Goal: Task Accomplishment & Management: Manage account settings

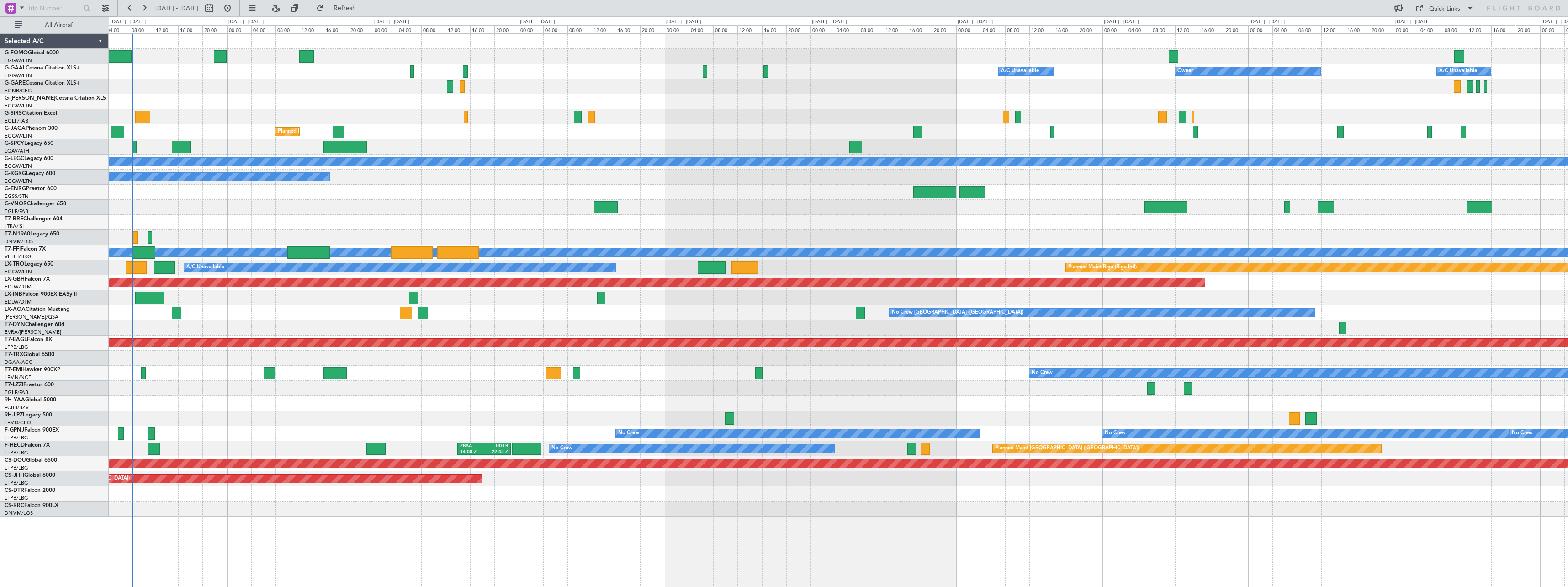
click at [327, 364] on div "A/C Unavailable Owner Owner A/C Unavailable Owner Planned Maint [GEOGRAPHIC_DAT…" at bounding box center [838, 275] width 1459 height 483
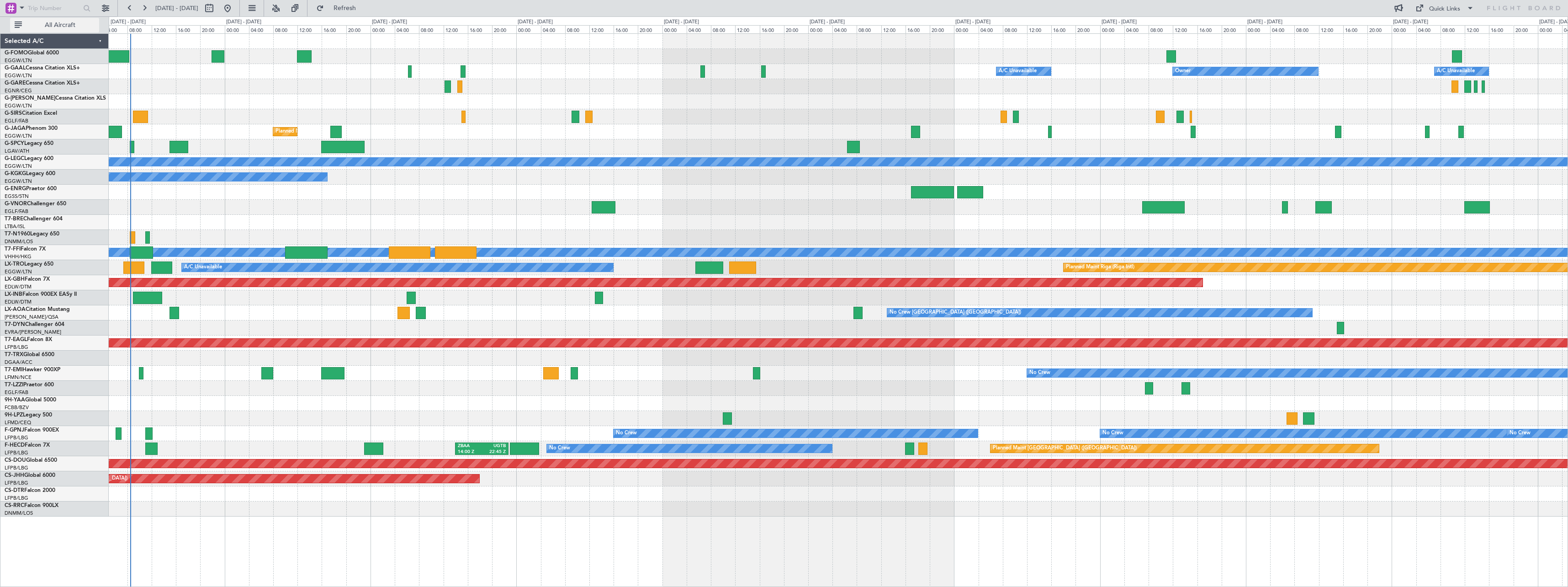
click at [71, 27] on span "All Aircraft" at bounding box center [60, 25] width 72 height 7
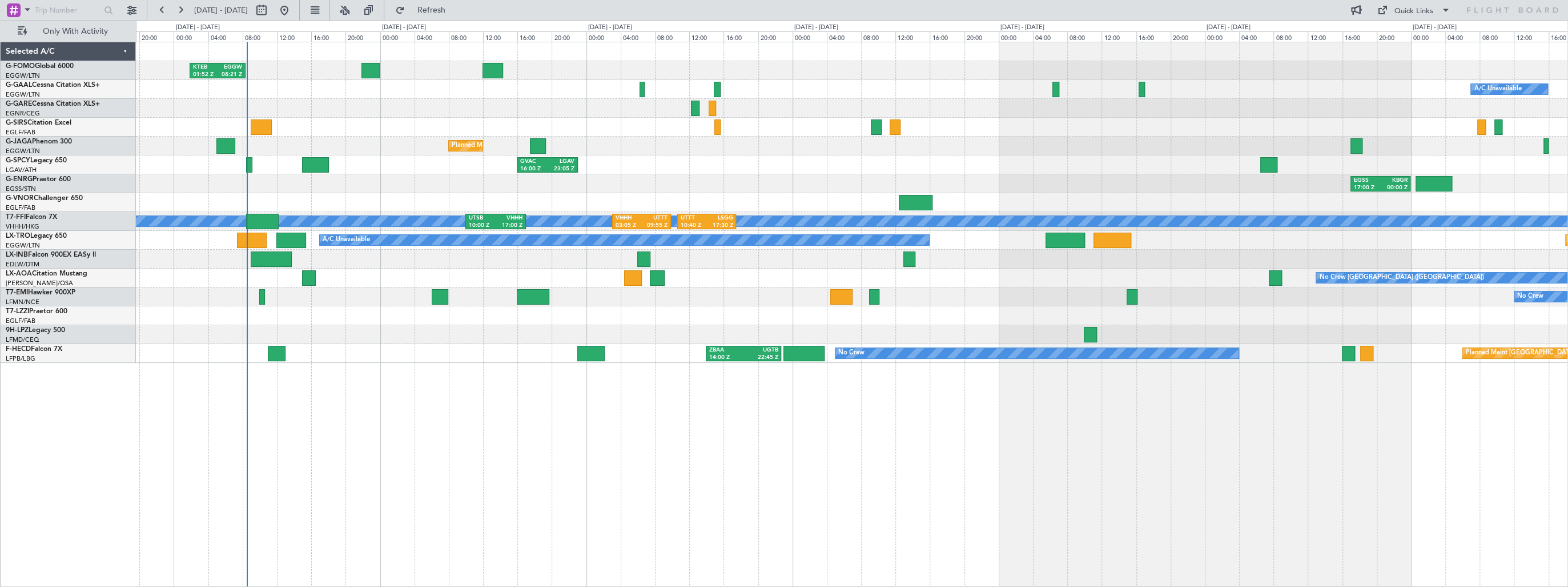
click at [619, 407] on div "KTEB 01:52 Z EGGW 08:21 Z A/C Unavailable Owner Planned Maint [GEOGRAPHIC_DATA]…" at bounding box center [852, 314] width 1432 height 545
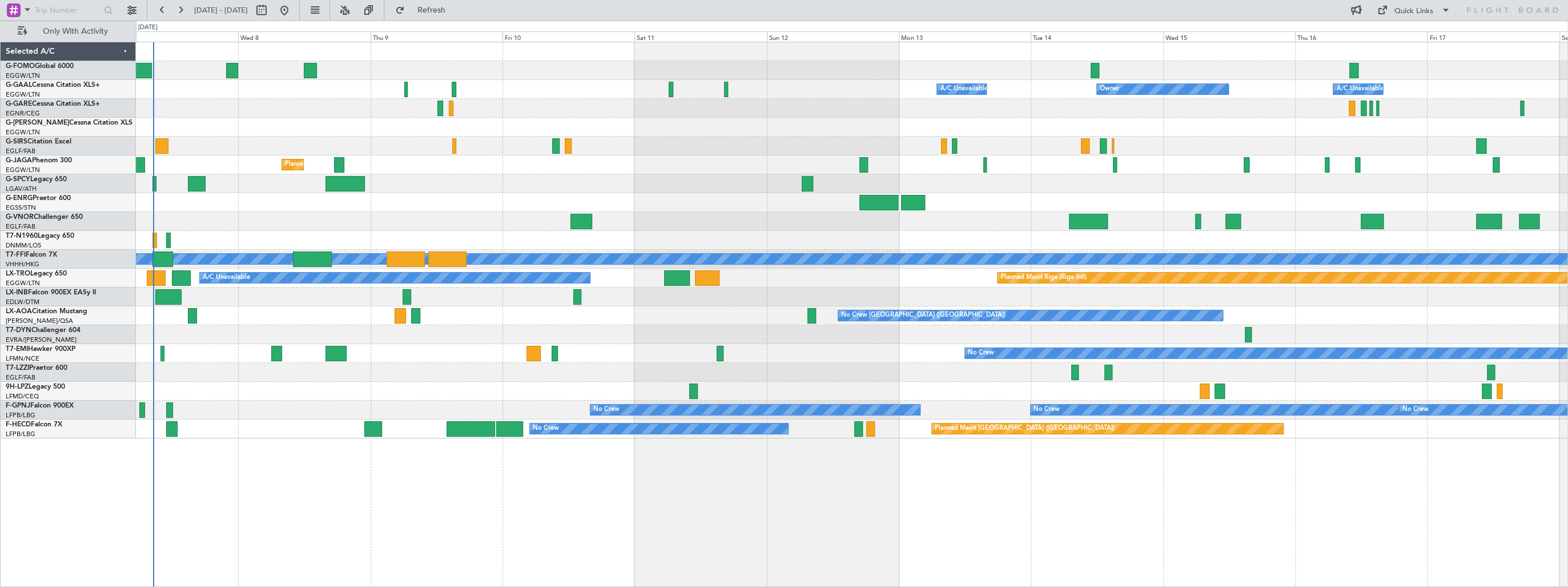
click at [397, 343] on div "A/C Unavailable Owner Owner A/C Unavailable Owner Planned Maint [GEOGRAPHIC_DAT…" at bounding box center [852, 241] width 1432 height 396
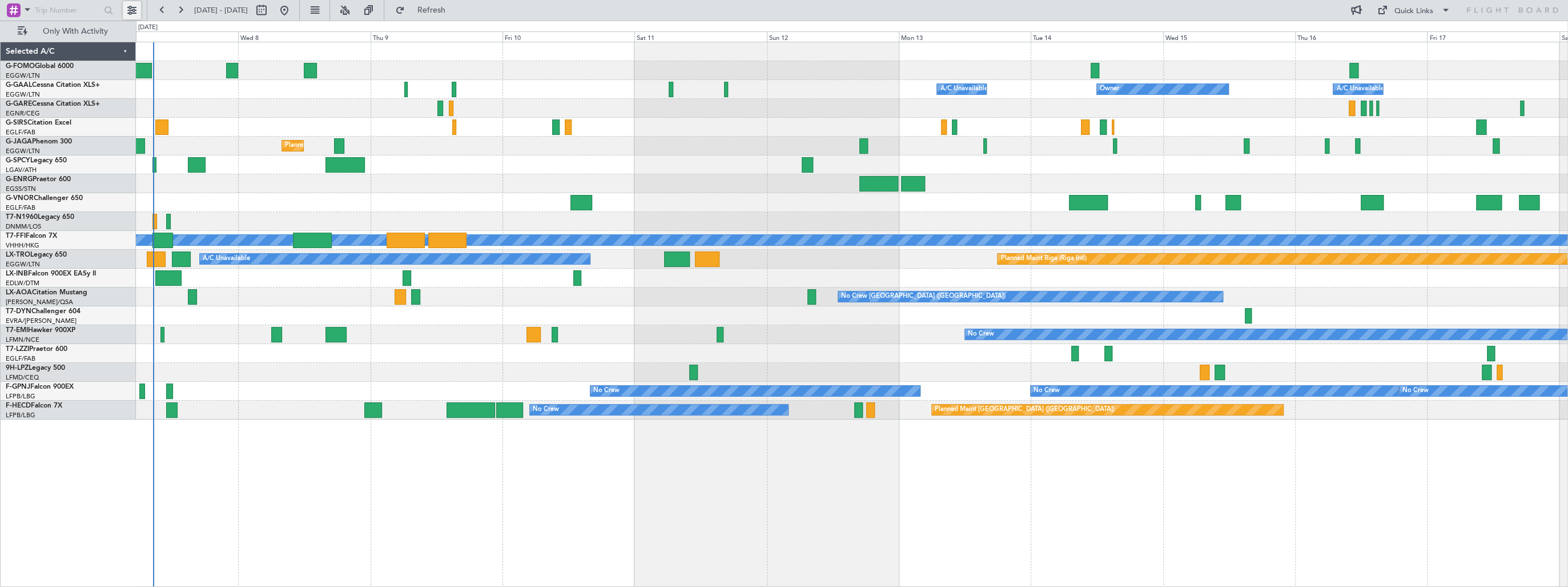
click at [134, 13] on button at bounding box center [132, 11] width 18 height 18
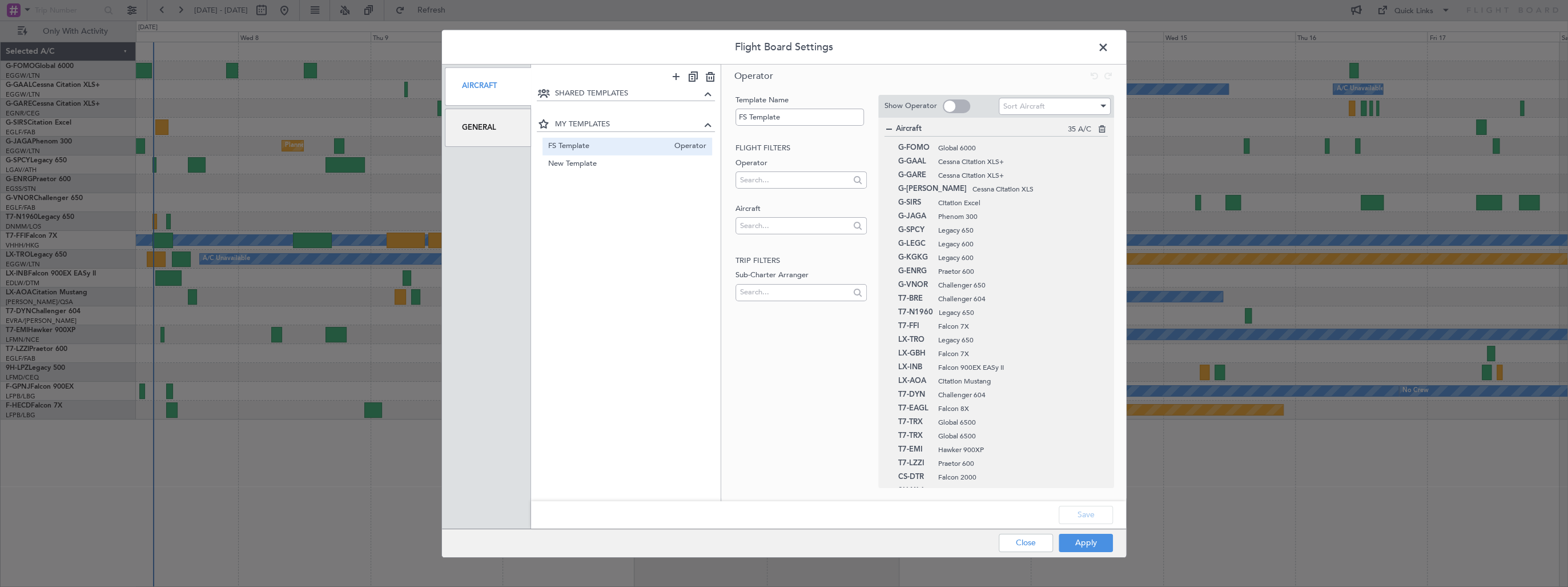
click at [488, 135] on div "General" at bounding box center [488, 128] width 86 height 38
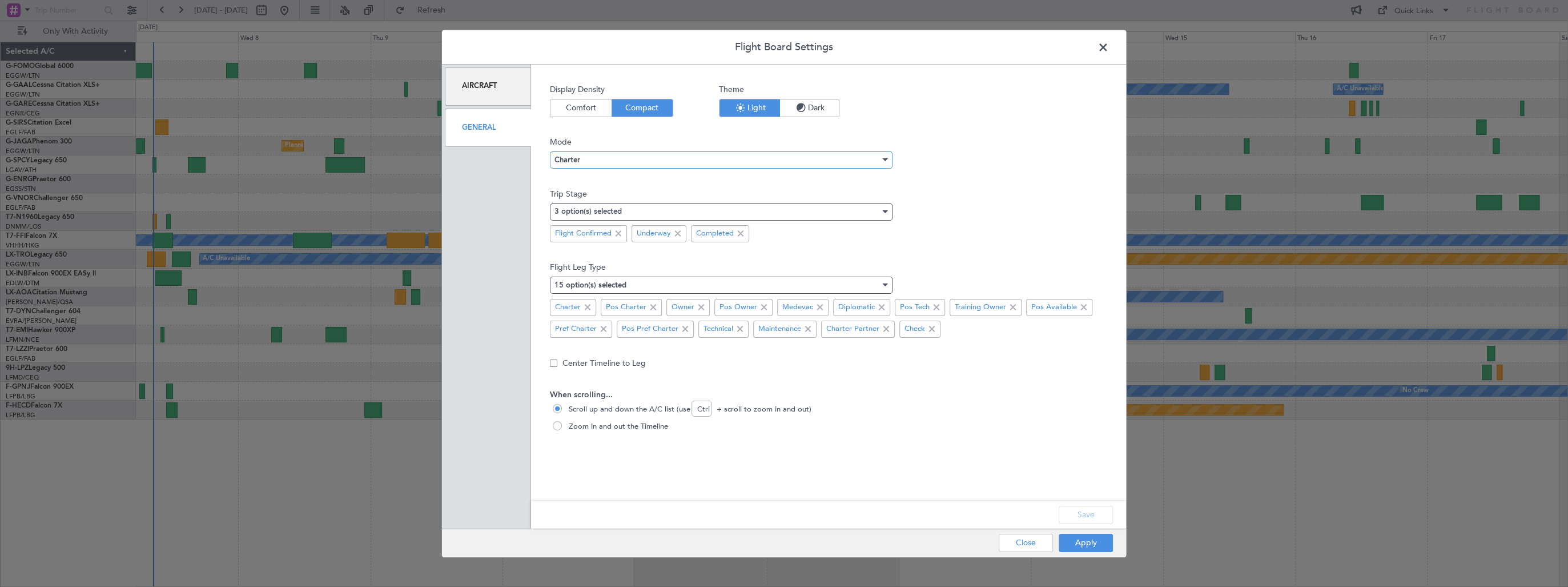
click at [567, 164] on div "Charter" at bounding box center [717, 160] width 326 height 18
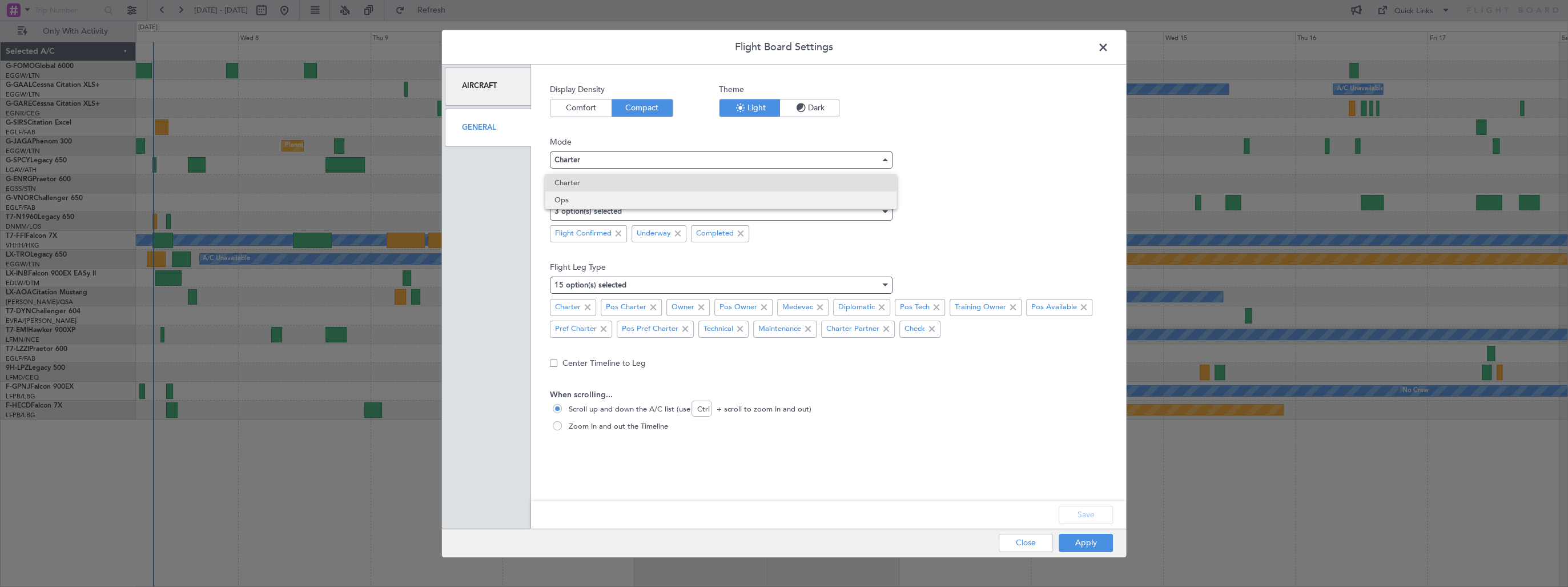
click at [565, 197] on span "Ops" at bounding box center [720, 199] width 332 height 18
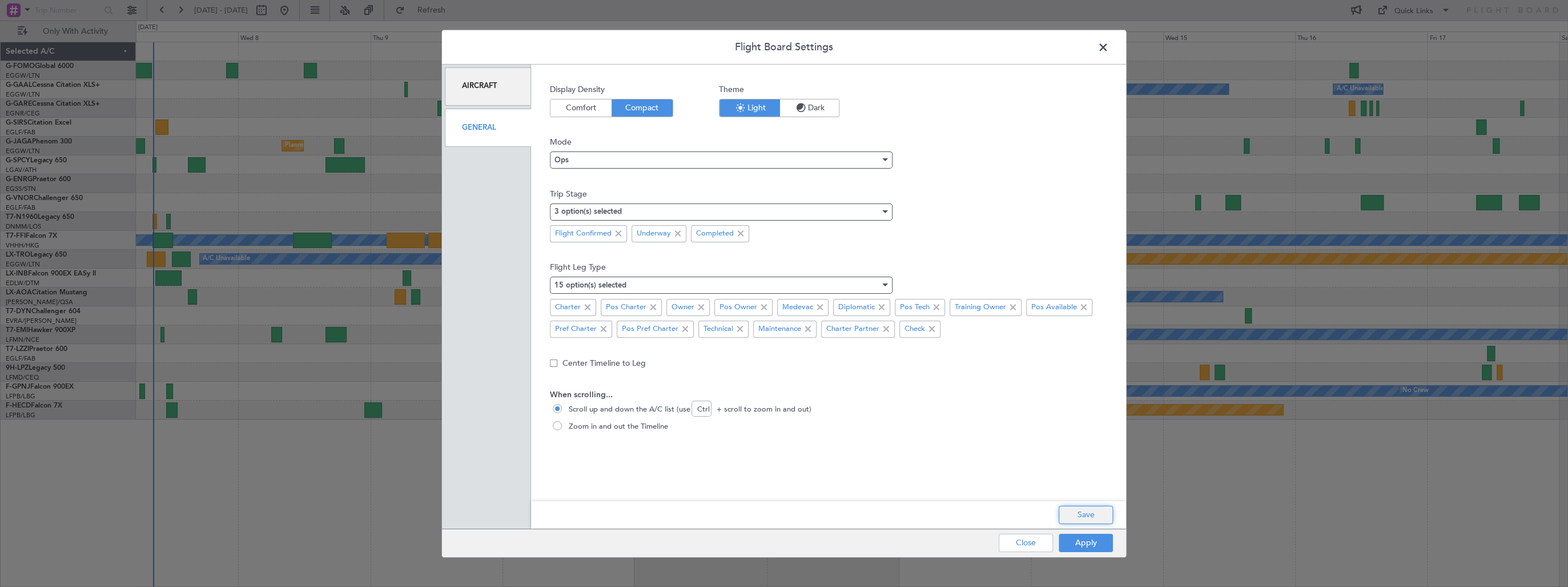
click at [1086, 516] on button "Save" at bounding box center [1086, 515] width 54 height 18
click at [1080, 543] on button "Apply" at bounding box center [1086, 543] width 54 height 18
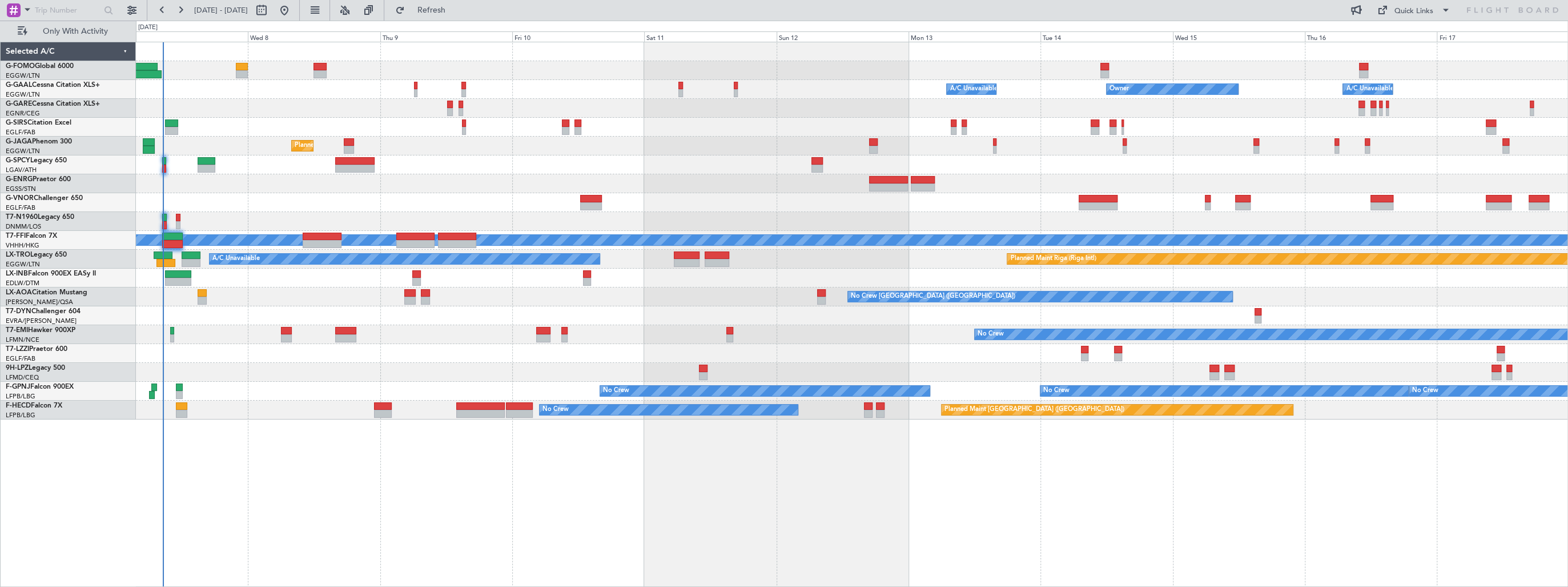
click at [559, 295] on div "Owner A/C Unavailable Owner A/C Unavailable Owner Planned Maint [GEOGRAPHIC_DAT…" at bounding box center [852, 231] width 1432 height 377
click at [129, 12] on button at bounding box center [132, 11] width 18 height 18
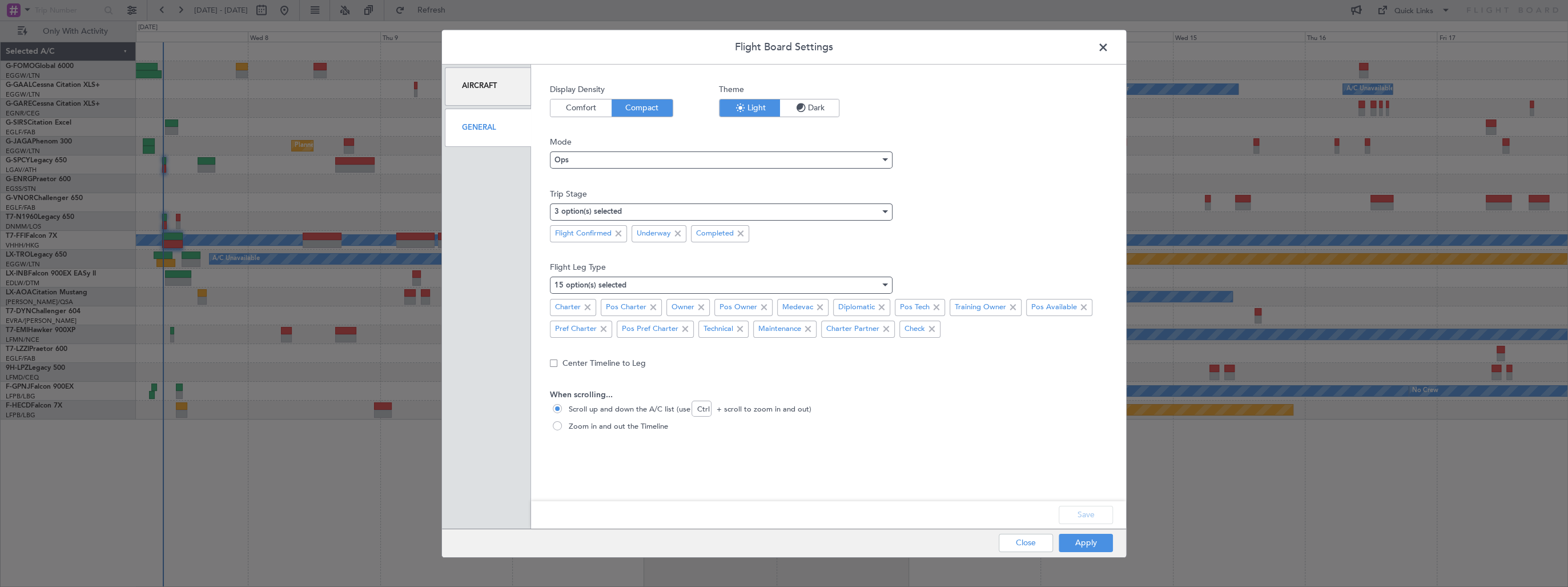
click at [787, 109] on span "Dark" at bounding box center [809, 107] width 59 height 18
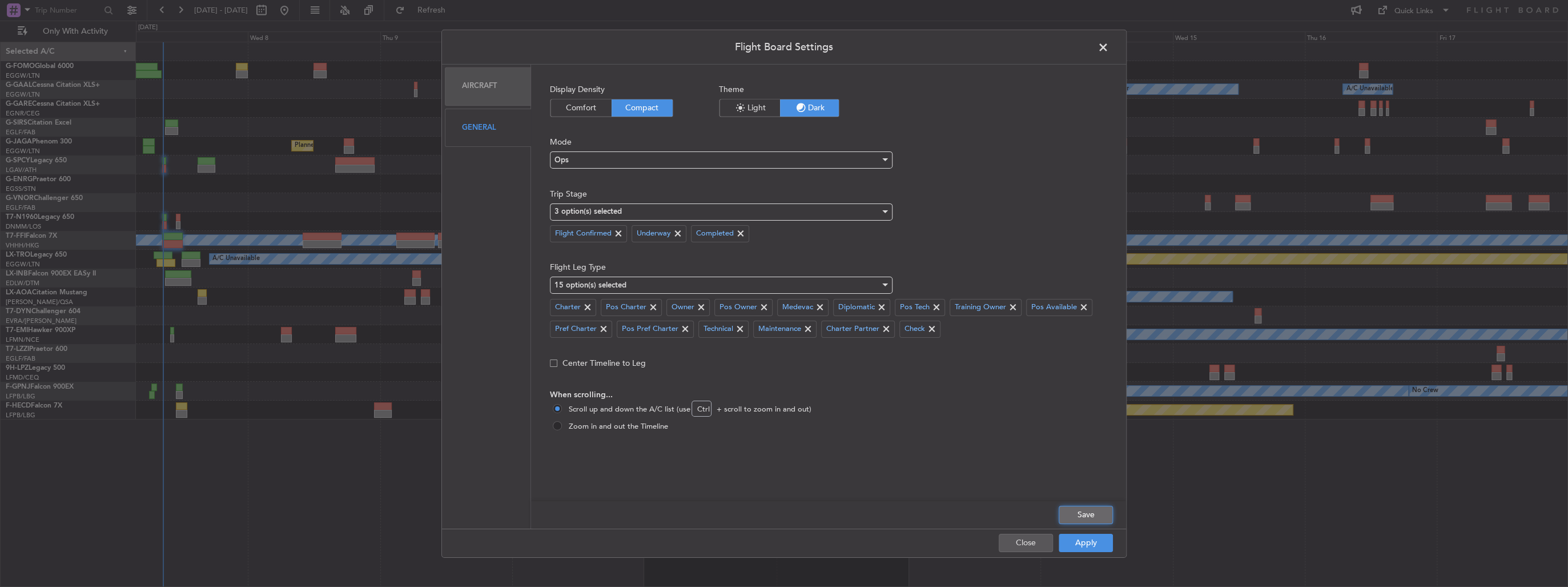
click at [1095, 510] on button "Save" at bounding box center [1086, 515] width 54 height 18
click at [1086, 549] on button "Apply" at bounding box center [1086, 543] width 54 height 18
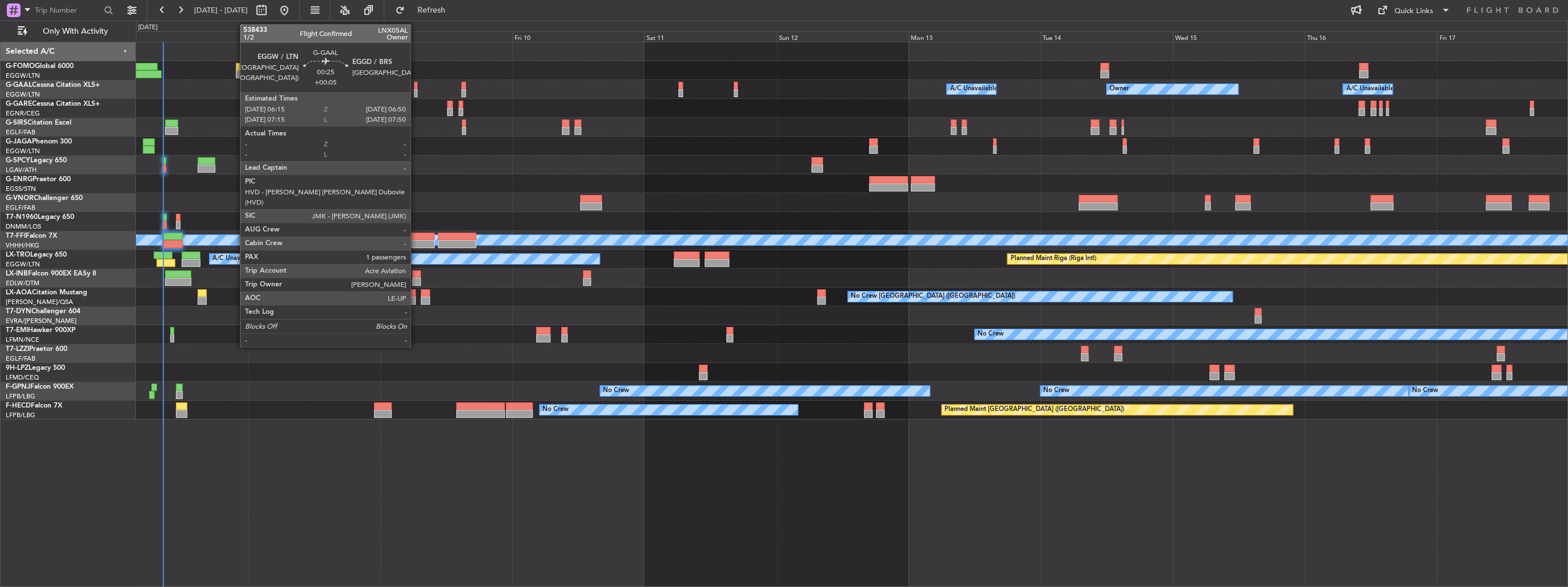
click at [415, 92] on div at bounding box center [415, 93] width 4 height 8
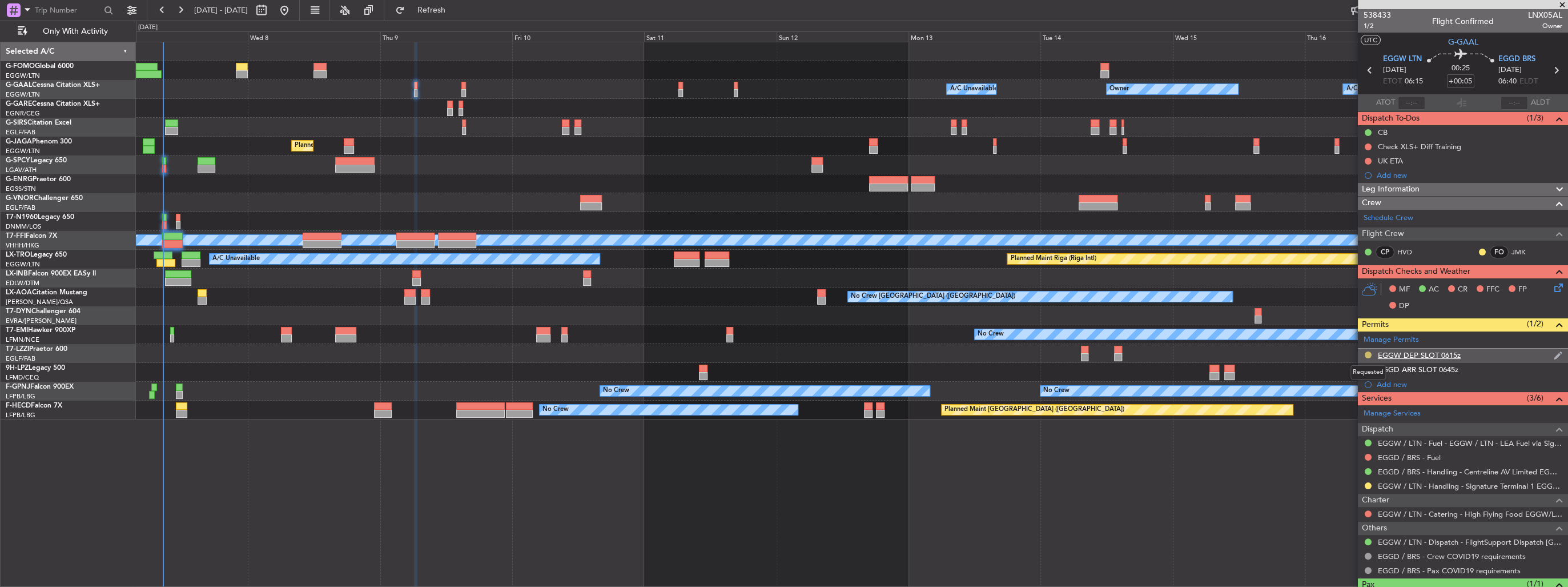
click at [1366, 354] on button at bounding box center [1368, 355] width 7 height 7
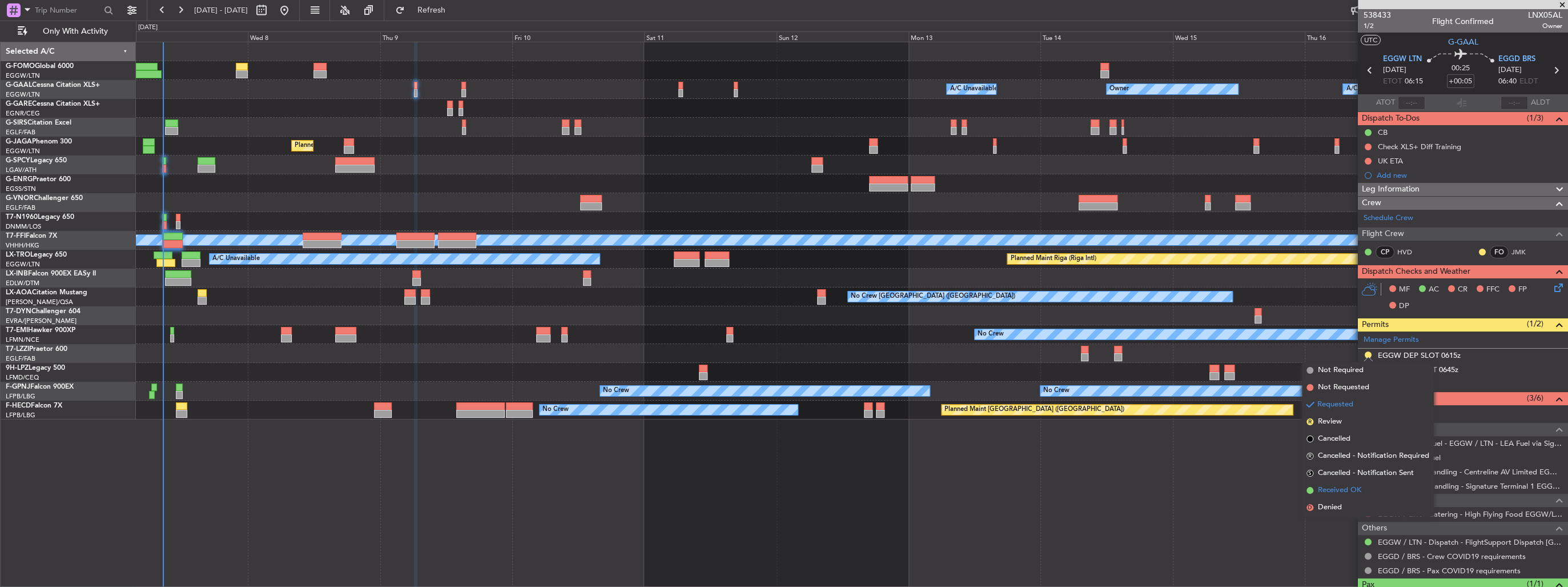
click at [1359, 492] on span "Received OK" at bounding box center [1339, 490] width 43 height 11
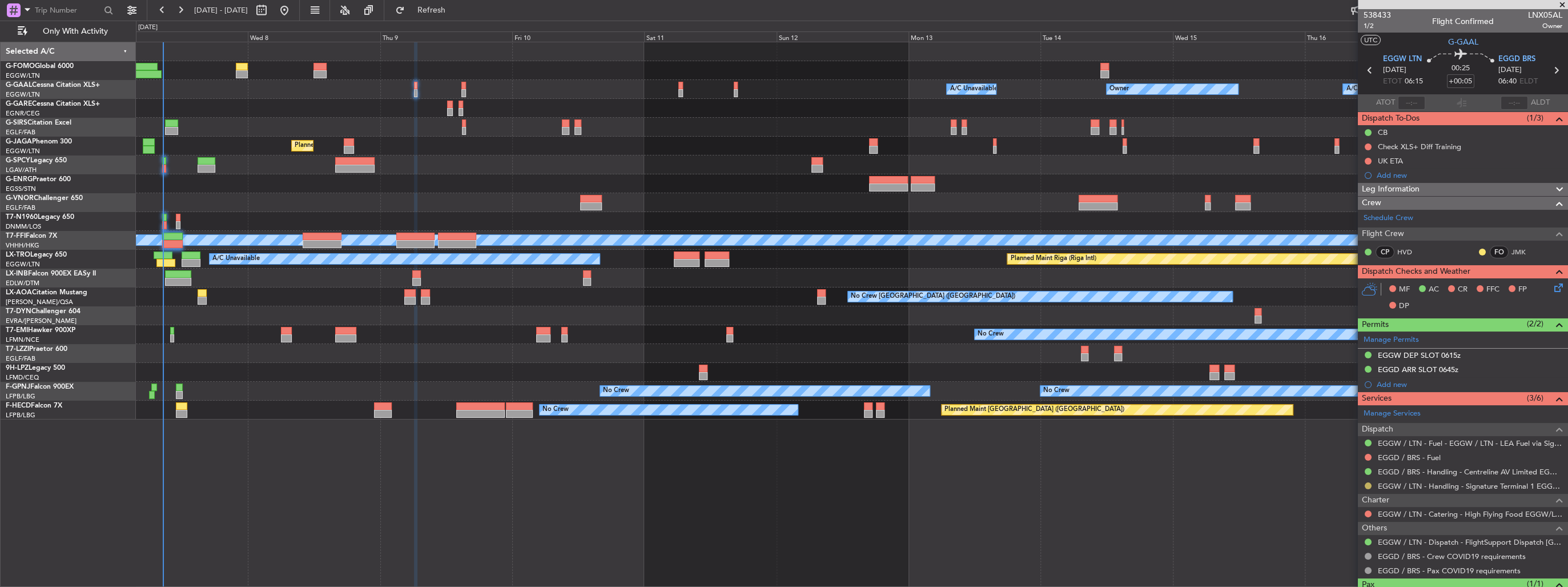
click at [1368, 487] on button at bounding box center [1368, 485] width 7 height 7
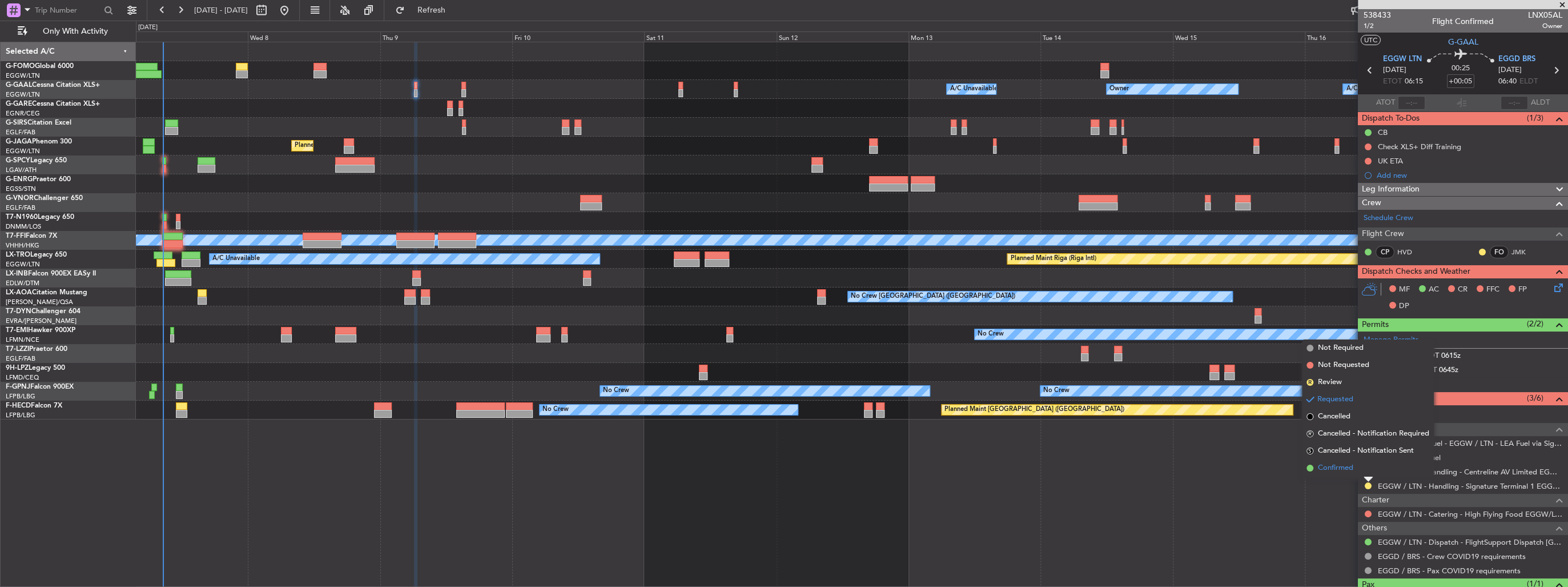
click at [1359, 467] on li "Confirmed" at bounding box center [1367, 467] width 132 height 18
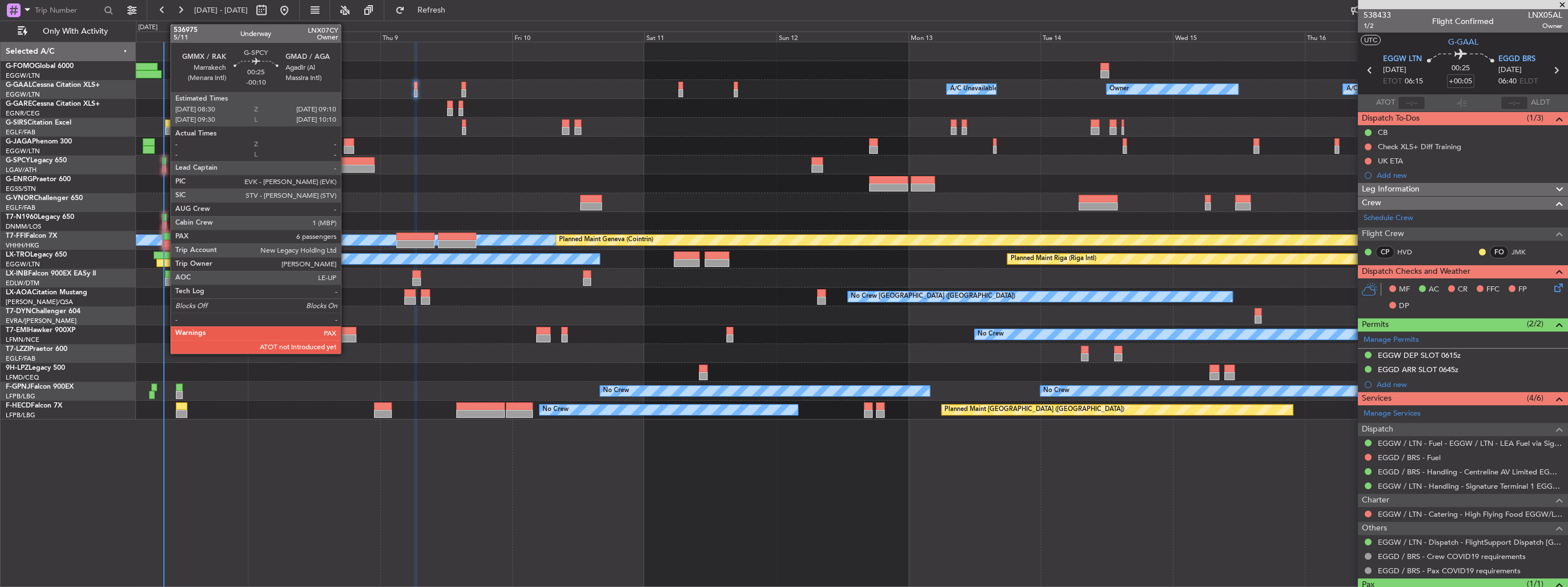
click at [164, 162] on div at bounding box center [164, 161] width 4 height 8
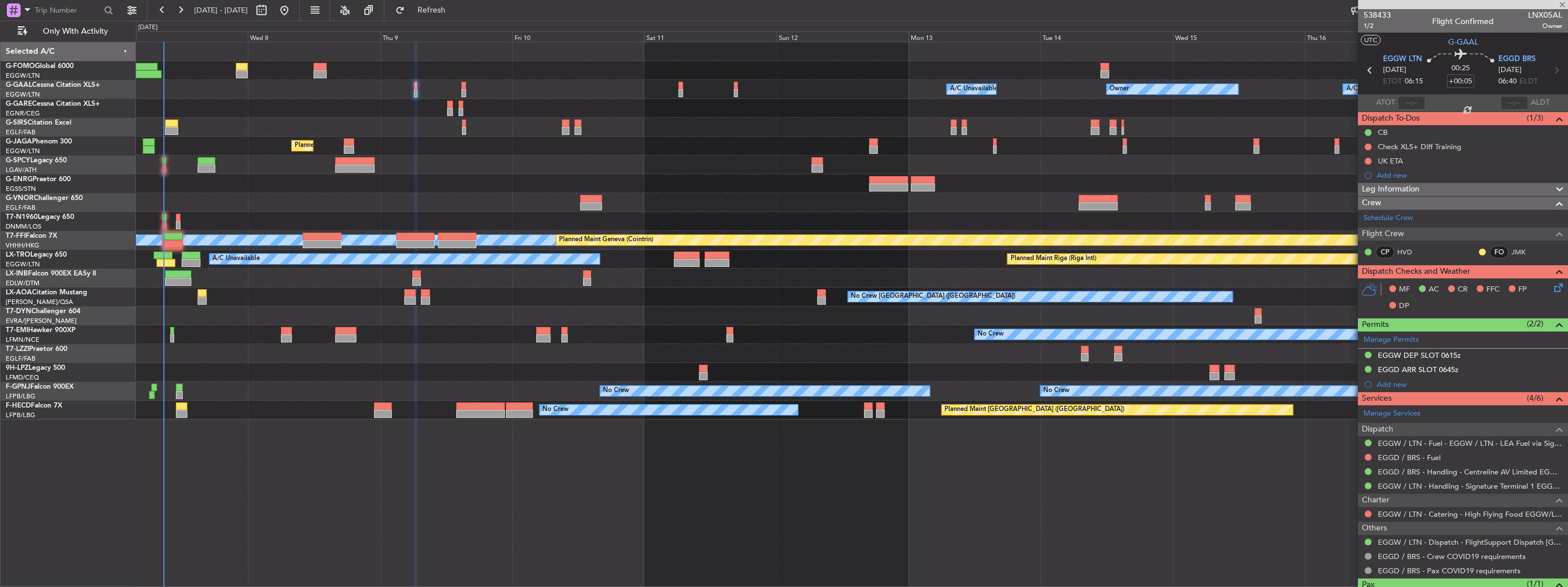
type input "-00:10"
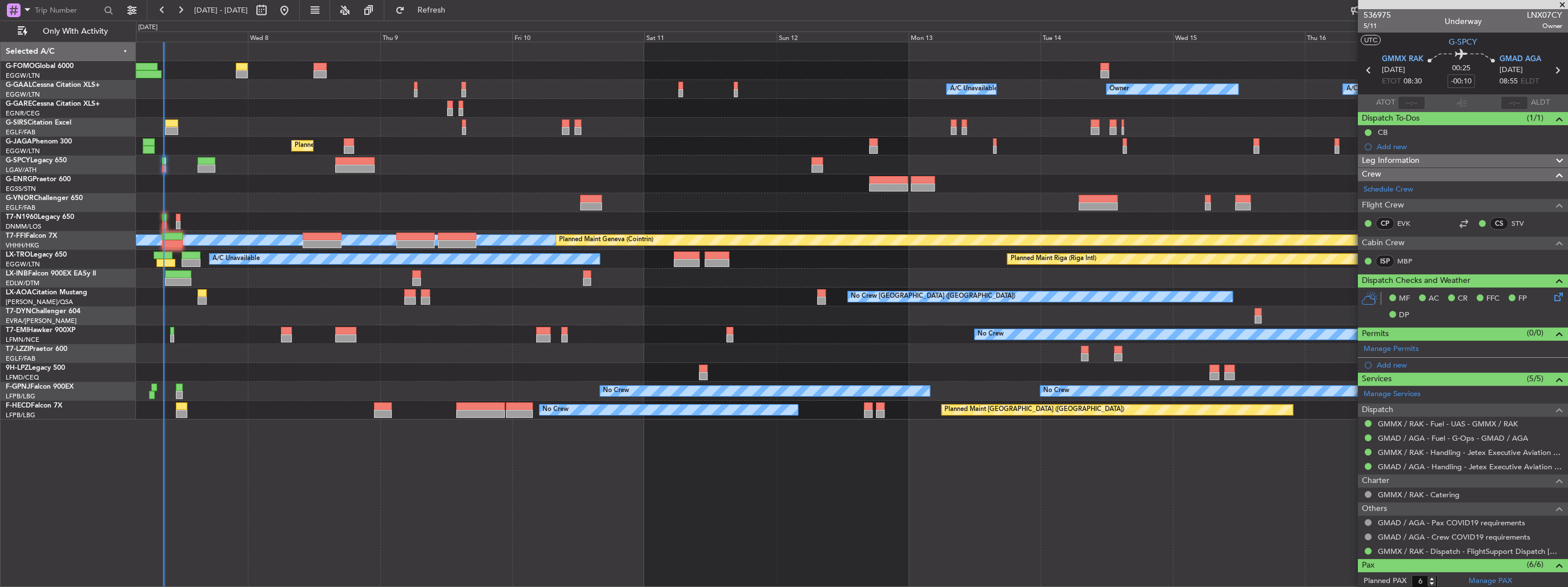
click at [1563, 5] on span at bounding box center [1562, 5] width 11 height 11
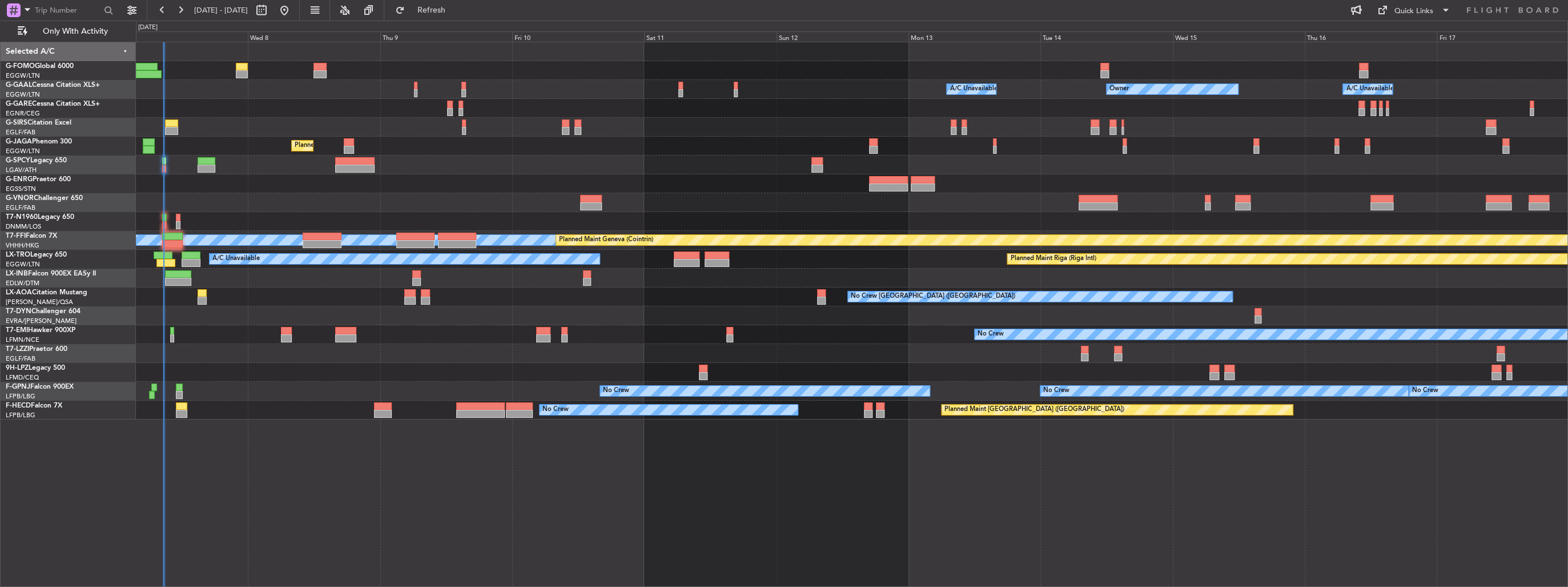
type input "0"
click at [441, 6] on button "Refresh" at bounding box center [425, 11] width 68 height 18
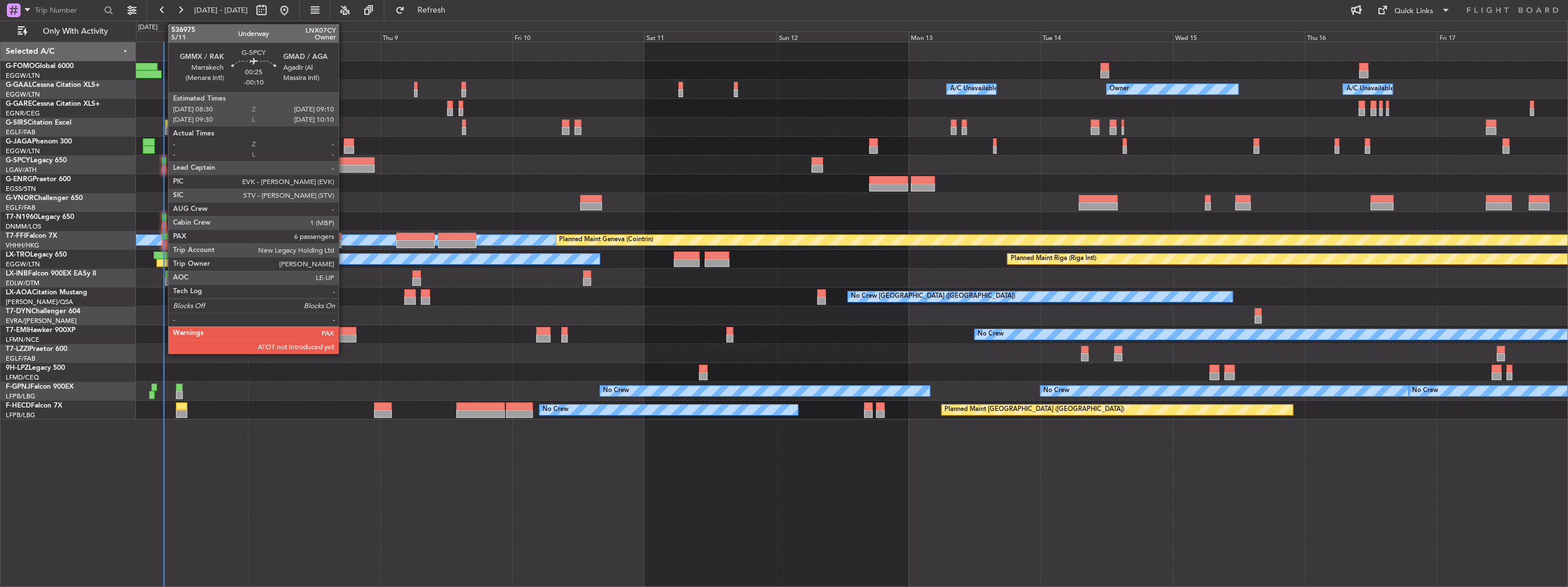
click at [162, 167] on div at bounding box center [164, 168] width 4 height 8
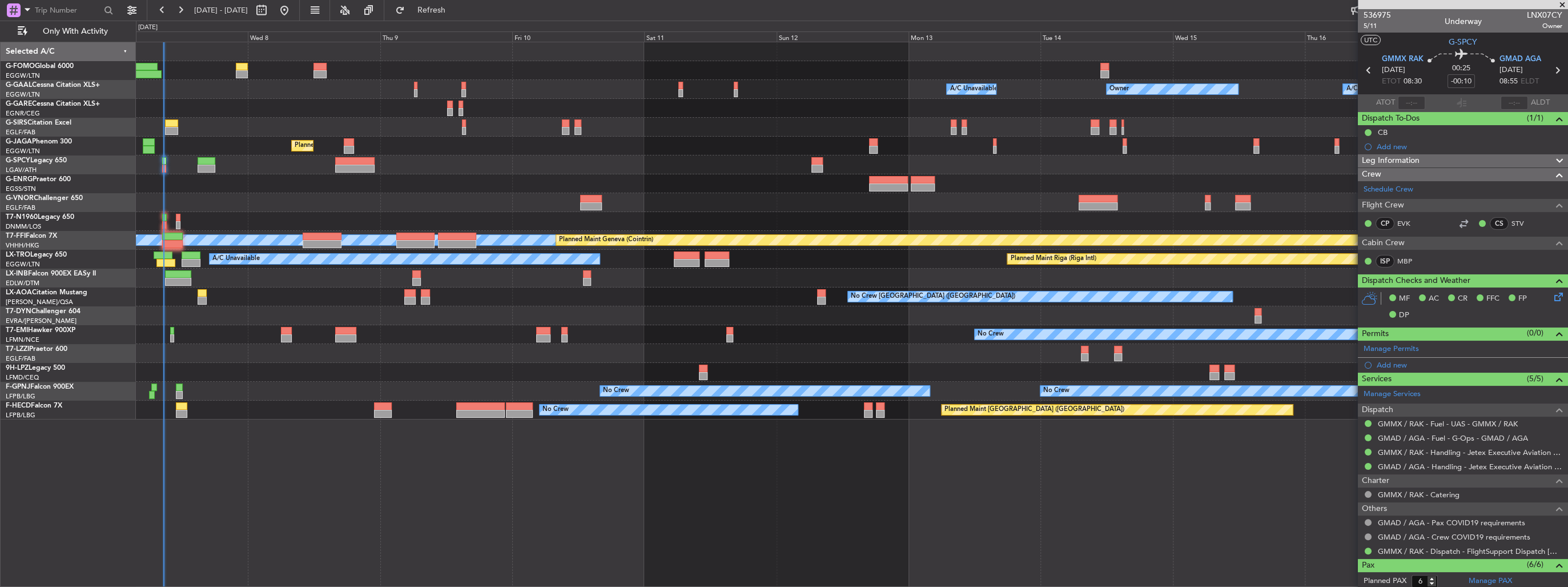
drag, startPoint x: 1565, startPoint y: 2, endPoint x: 1544, endPoint y: 18, distance: 26.4
click at [1565, 2] on span at bounding box center [1562, 5] width 11 height 11
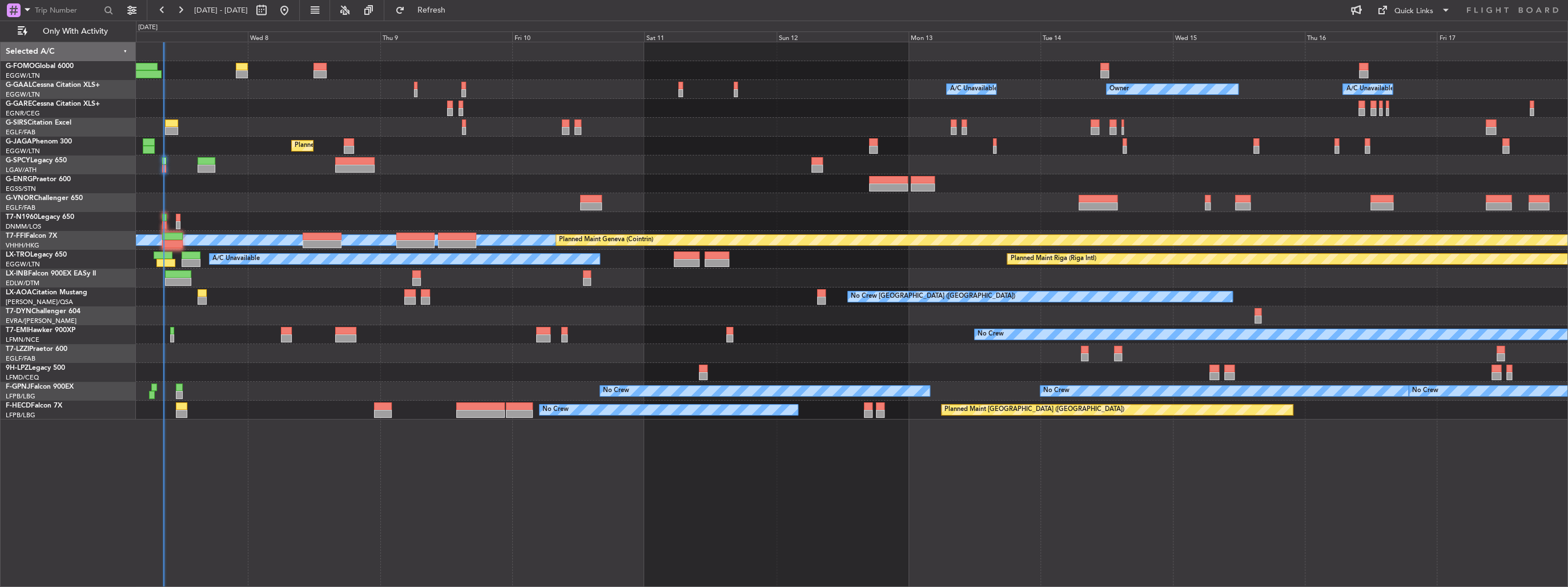
type input "0"
click at [455, 14] on span "Refresh" at bounding box center [431, 10] width 48 height 8
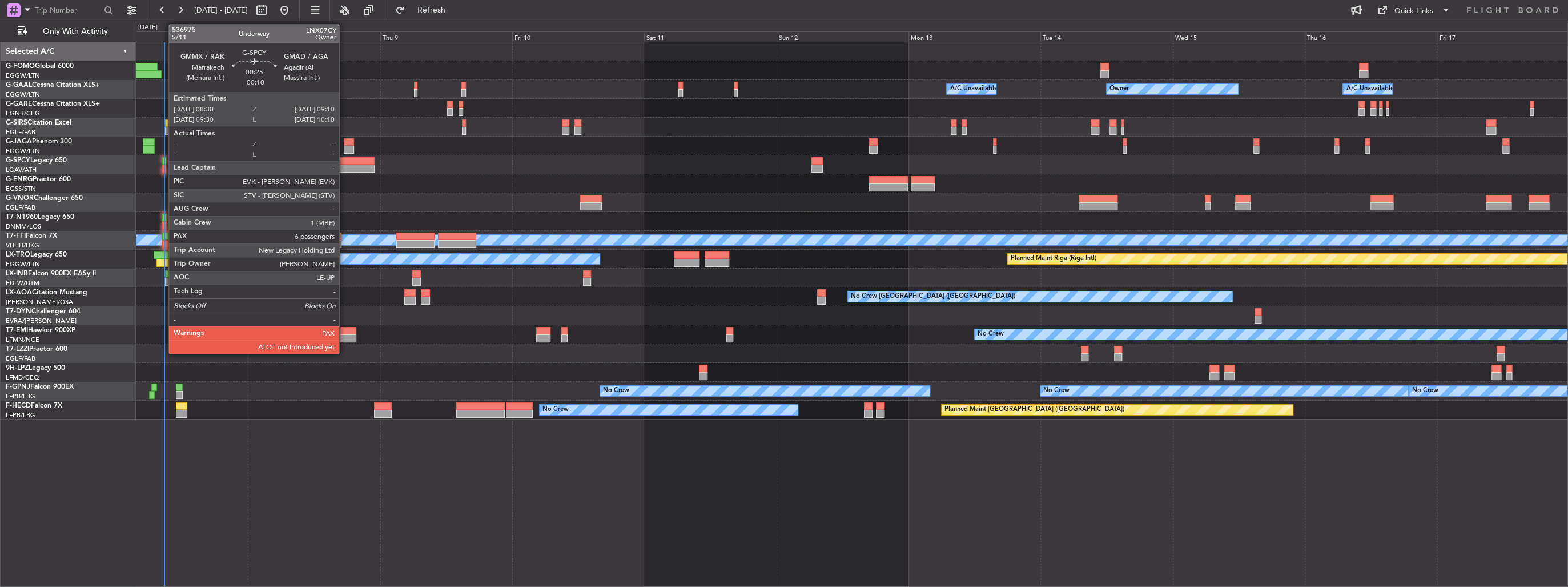
click at [163, 166] on div at bounding box center [164, 168] width 4 height 8
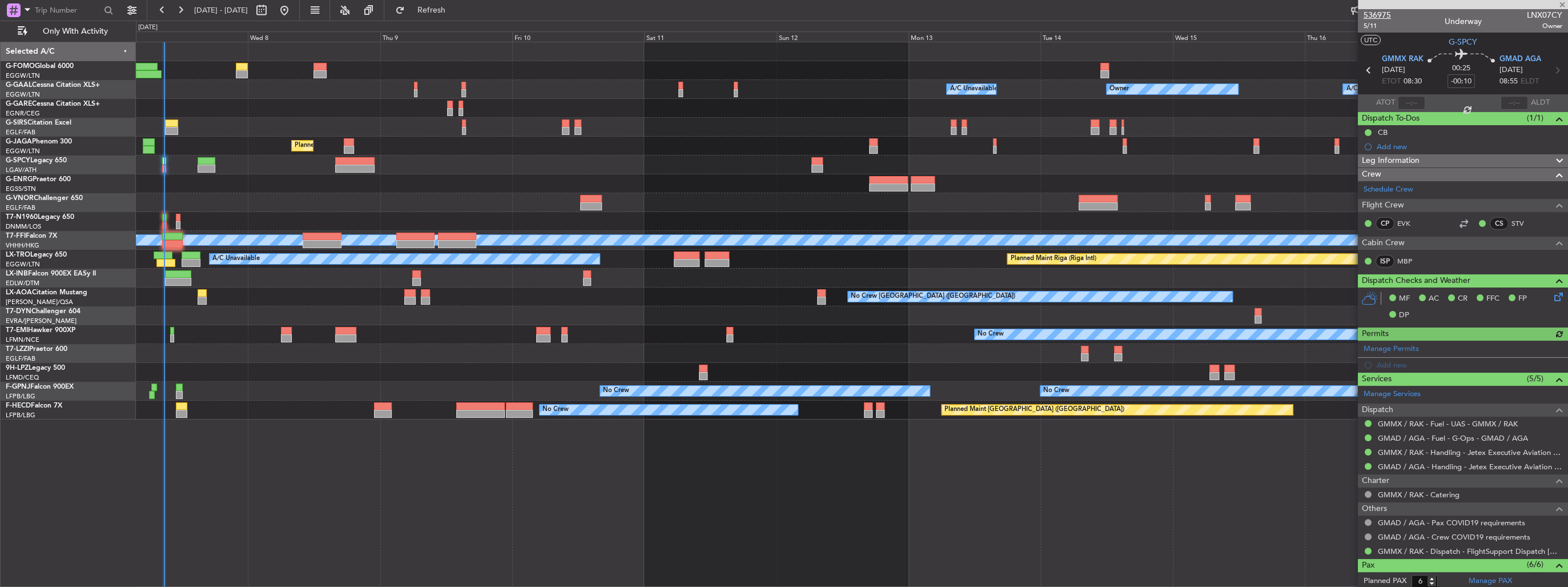
click at [1382, 11] on span "536975" at bounding box center [1377, 15] width 27 height 12
click at [1530, 11] on span "LNX07CY" at bounding box center [1544, 15] width 36 height 12
copy span "LNX07CY"
click at [1560, 5] on span at bounding box center [1562, 5] width 11 height 11
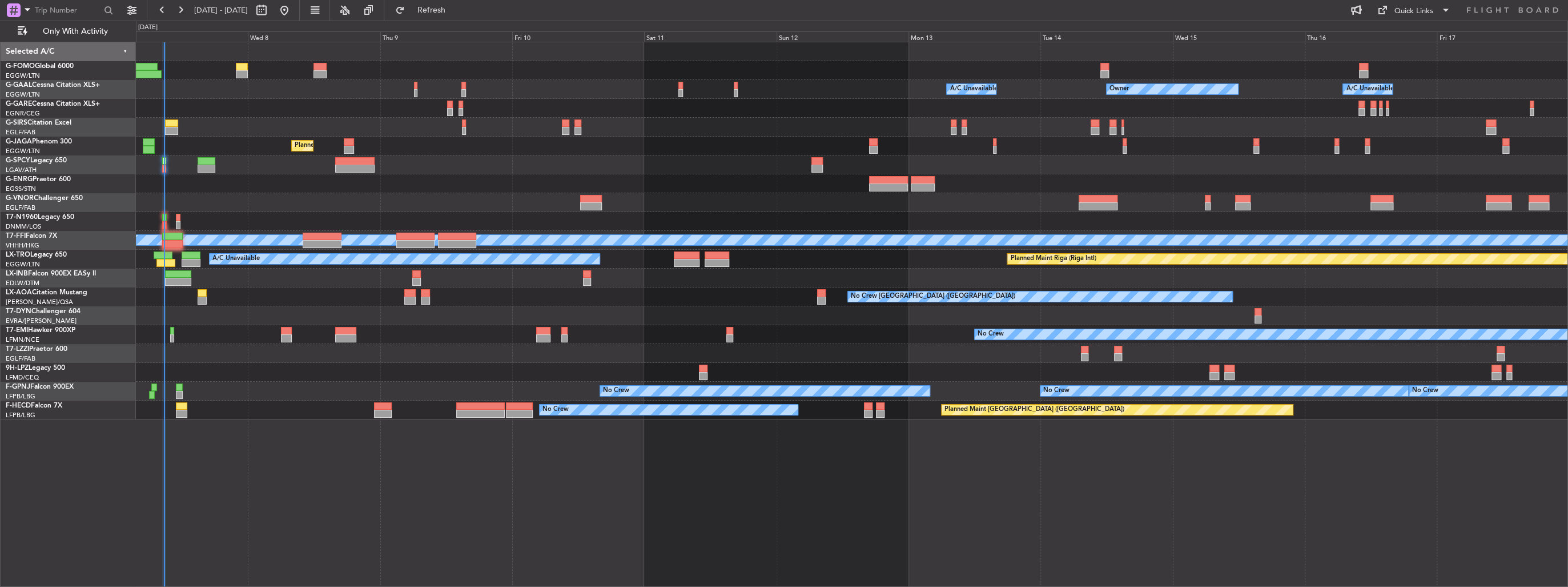
type input "0"
click at [181, 179] on div at bounding box center [852, 183] width 1432 height 19
click at [455, 12] on span "Refresh" at bounding box center [431, 10] width 48 height 8
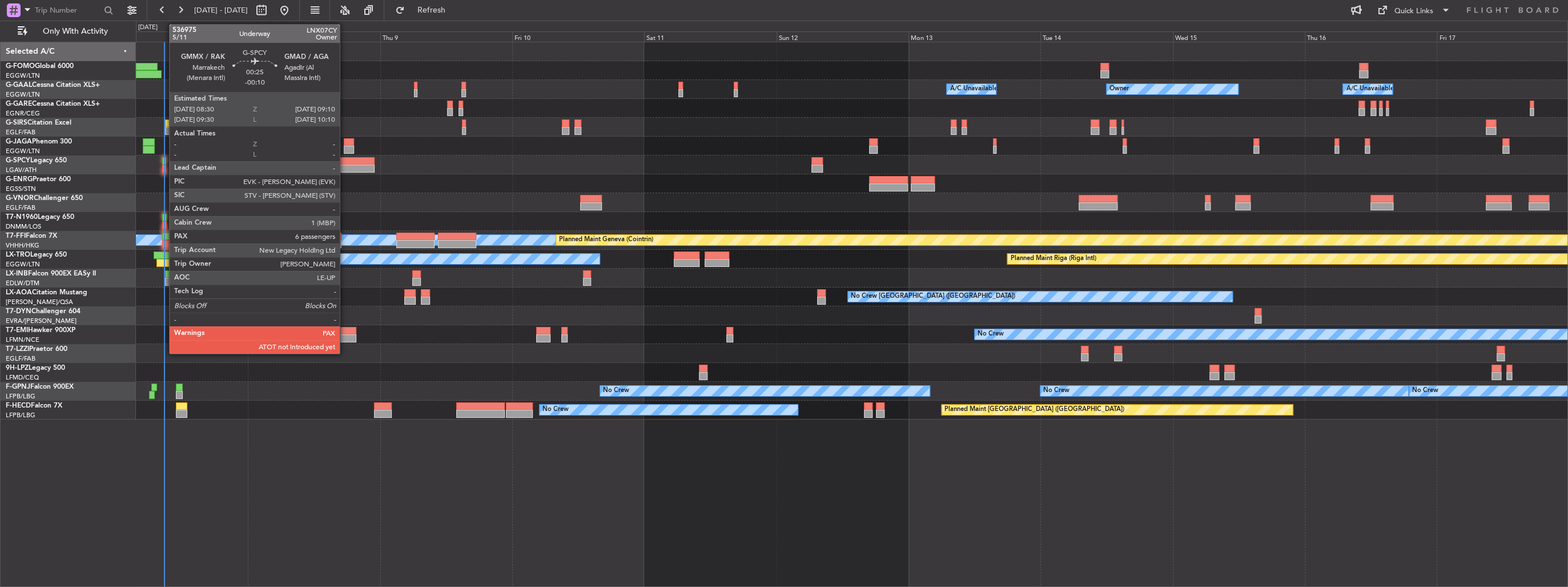
click at [164, 167] on div at bounding box center [164, 168] width 4 height 8
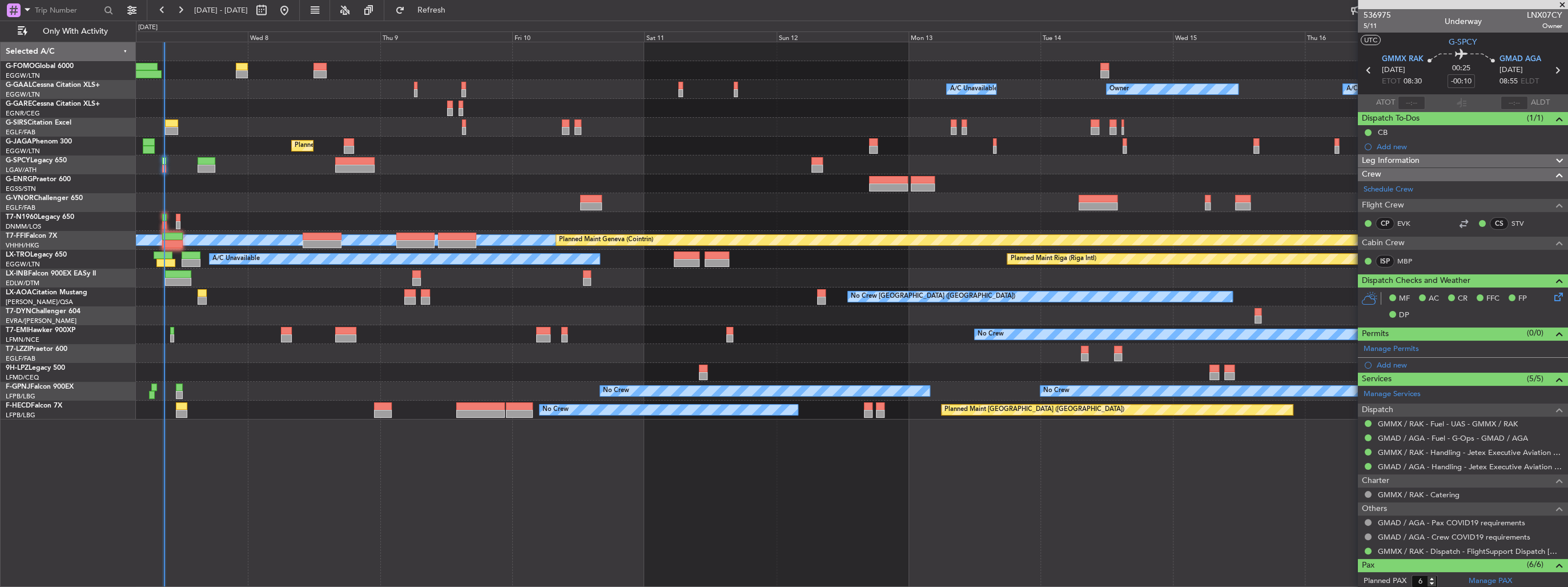
click at [1563, 3] on span at bounding box center [1562, 5] width 11 height 11
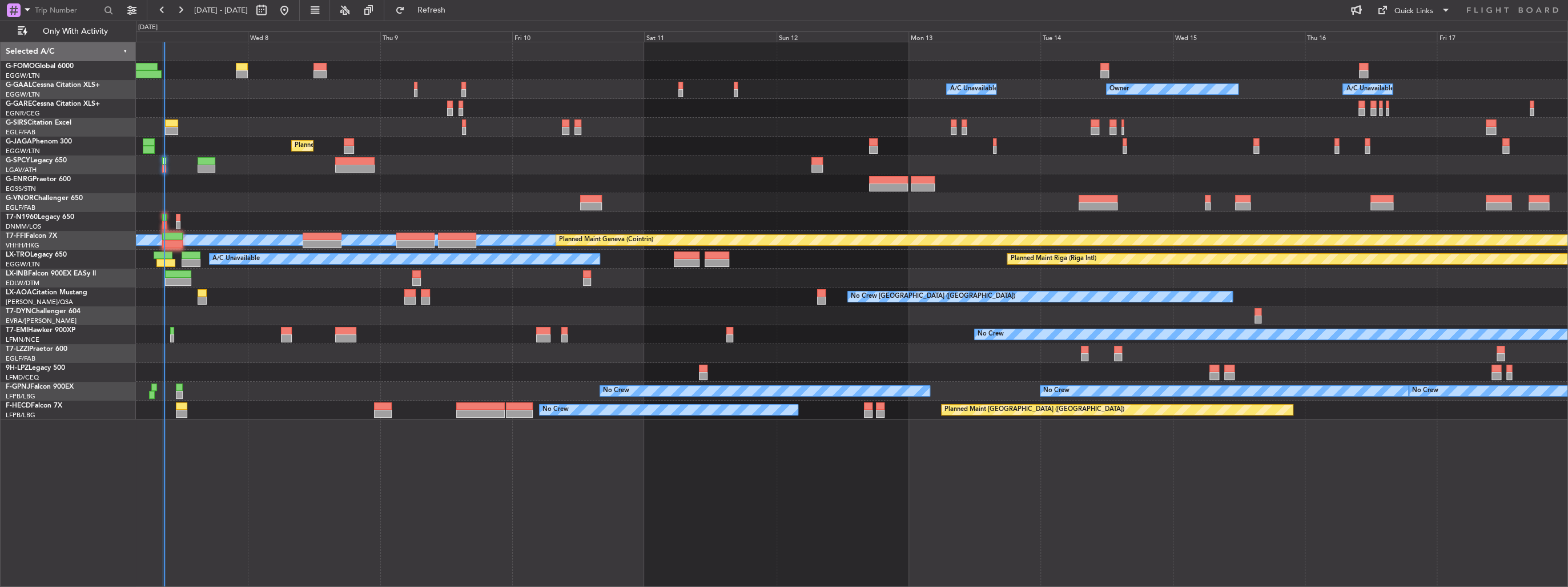
type input "0"
click at [455, 7] on span "Refresh" at bounding box center [431, 10] width 48 height 8
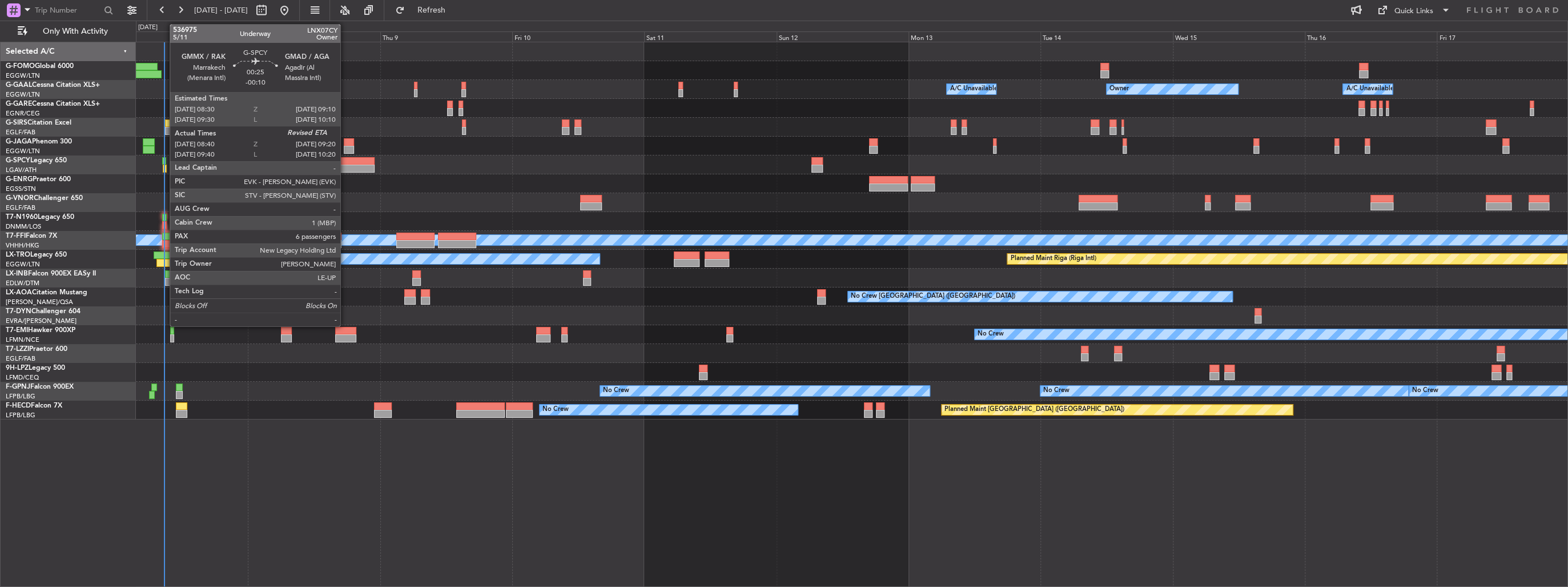
click at [164, 163] on div at bounding box center [164, 161] width 4 height 8
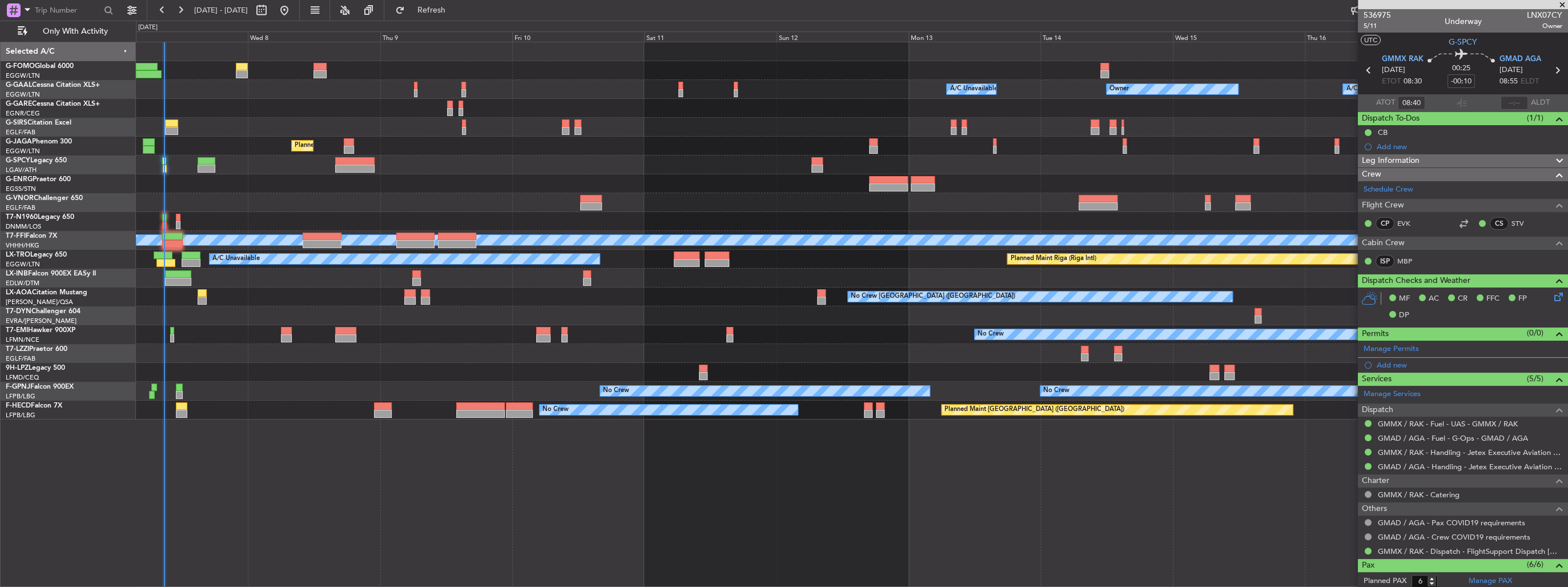
click at [1560, 5] on span at bounding box center [1562, 5] width 11 height 11
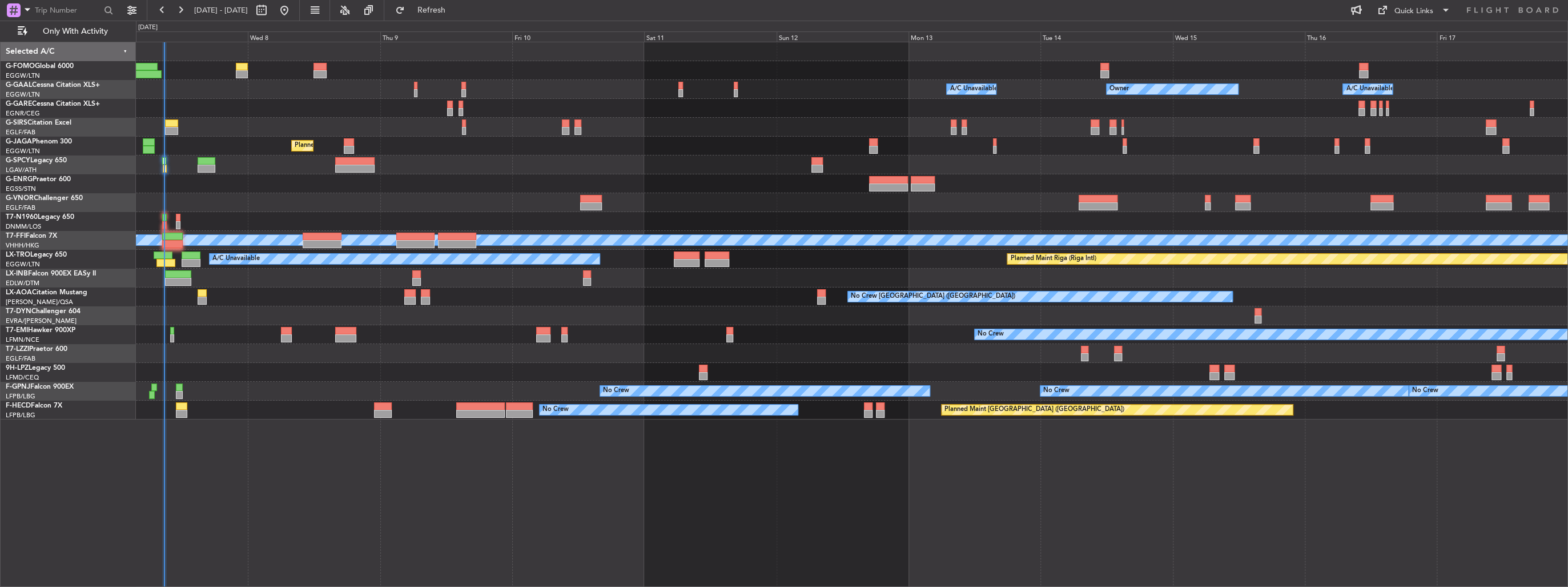
type input "0"
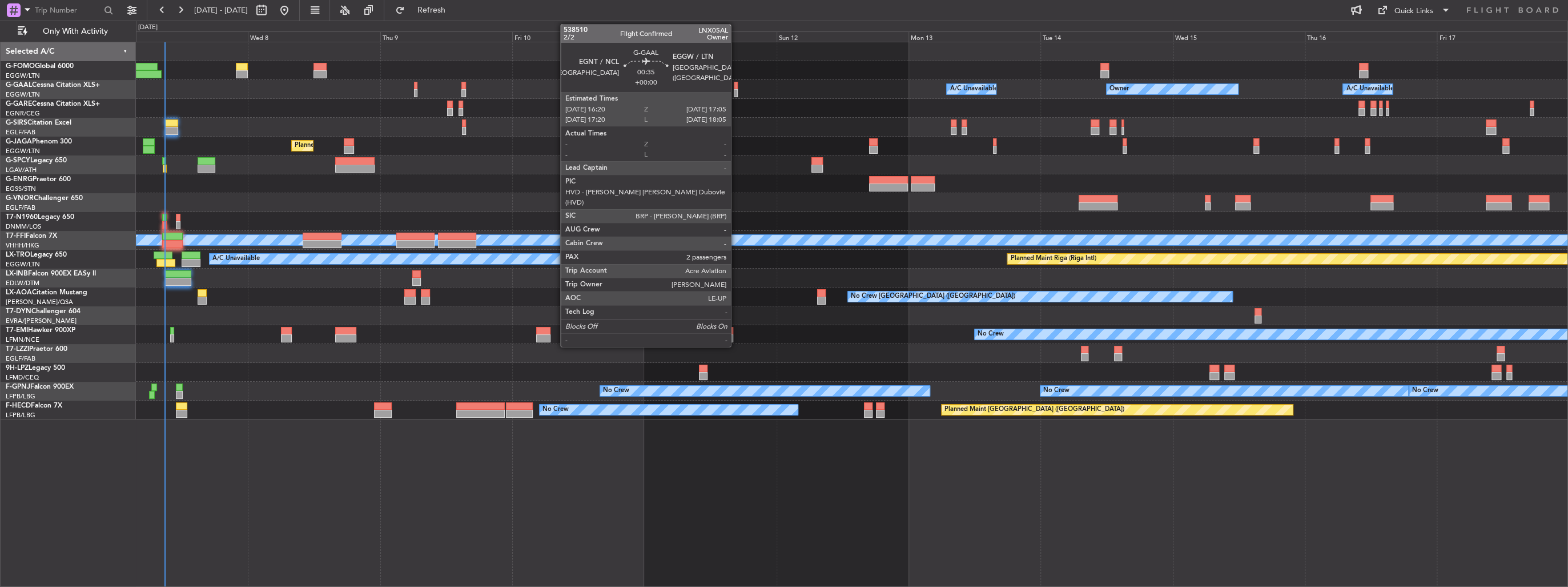
click at [736, 90] on div at bounding box center [736, 93] width 5 height 8
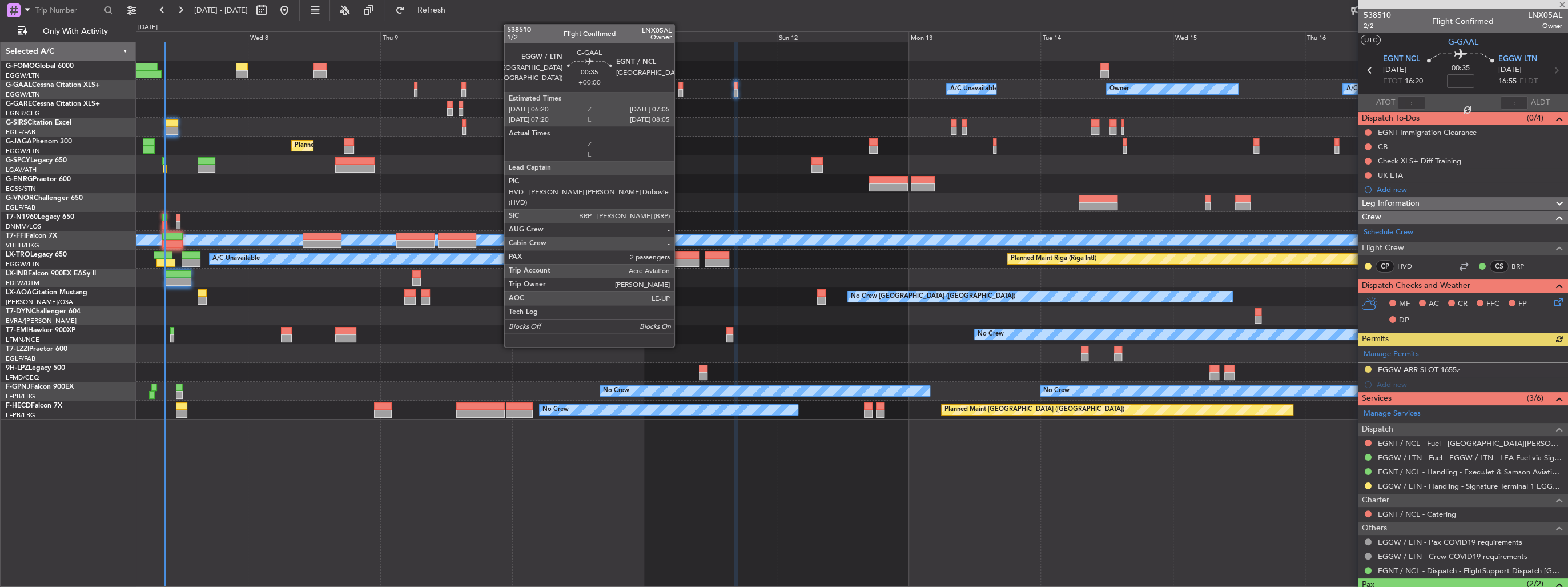
click at [679, 88] on div at bounding box center [681, 85] width 5 height 8
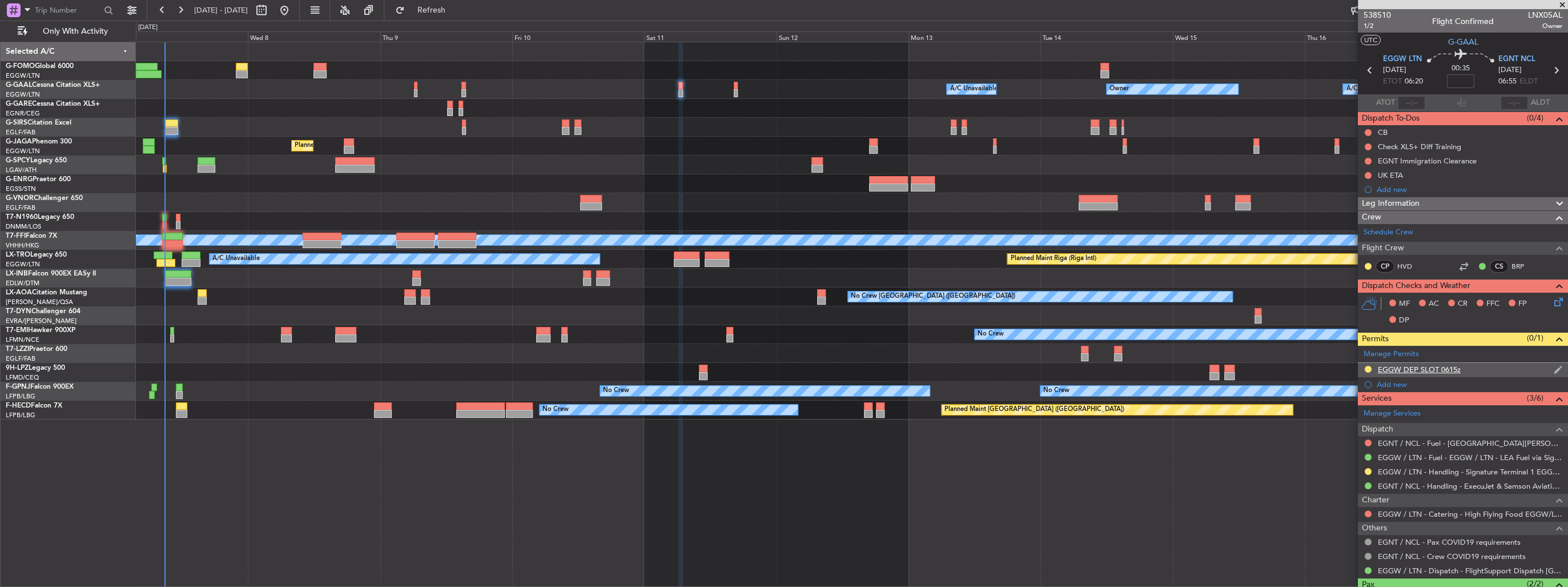
click at [1554, 368] on img at bounding box center [1557, 370] width 8 height 11
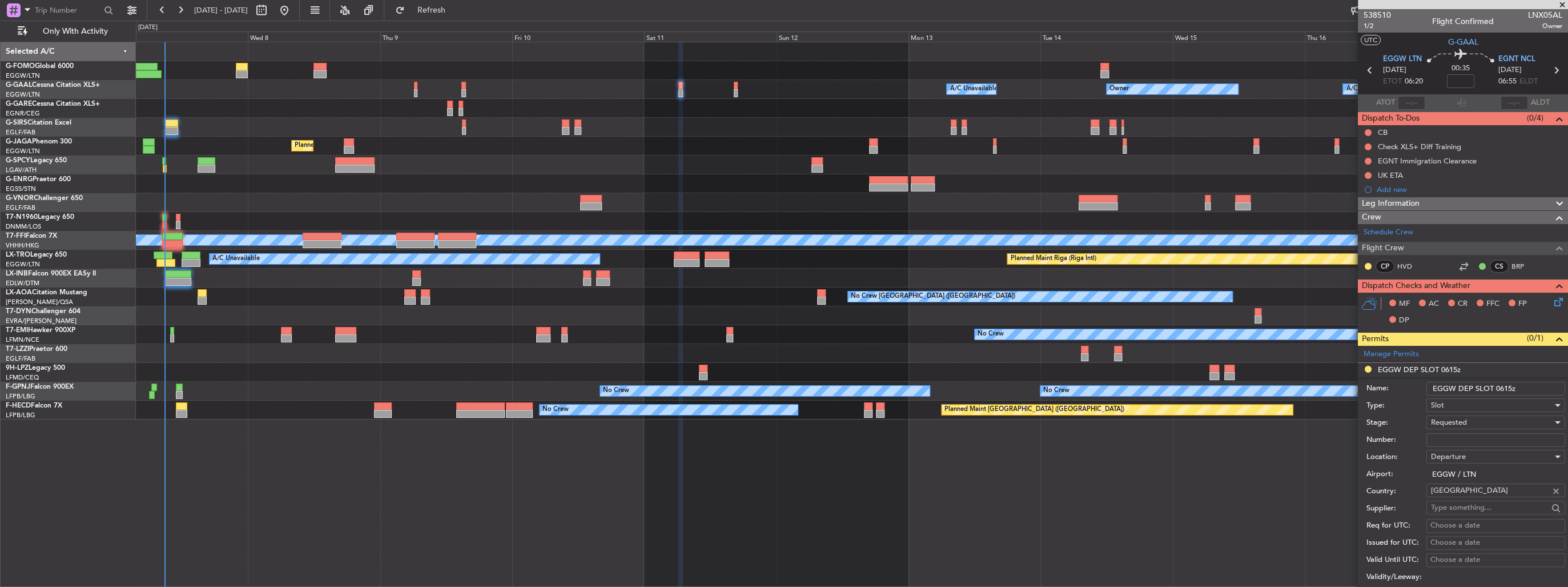
click at [1509, 388] on input "EGGW DEP SLOT 0615z" at bounding box center [1496, 388] width 138 height 14
type input "EGGW DEP SLOT 0620z"
click at [1468, 426] on div "Requested" at bounding box center [1492, 422] width 122 height 18
click at [1478, 503] on span "Received OK" at bounding box center [1492, 509] width 122 height 18
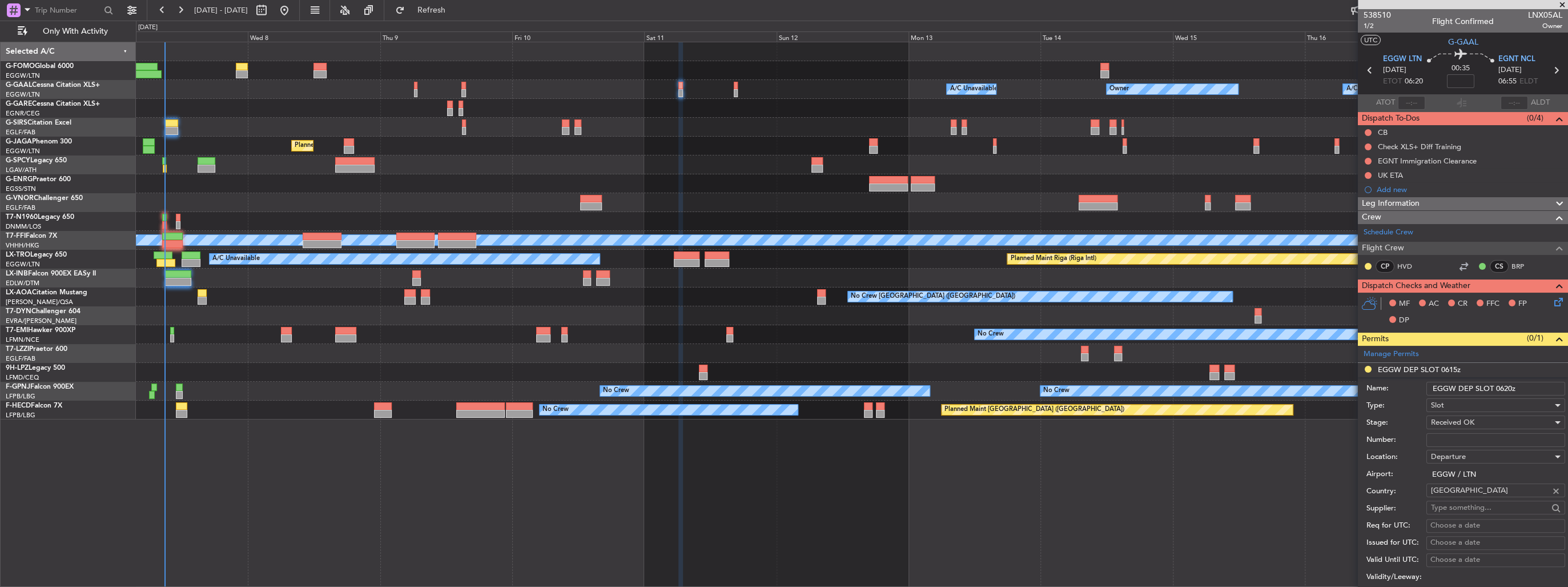
click at [1468, 444] on input "Number:" at bounding box center [1496, 440] width 138 height 14
paste input "3701"
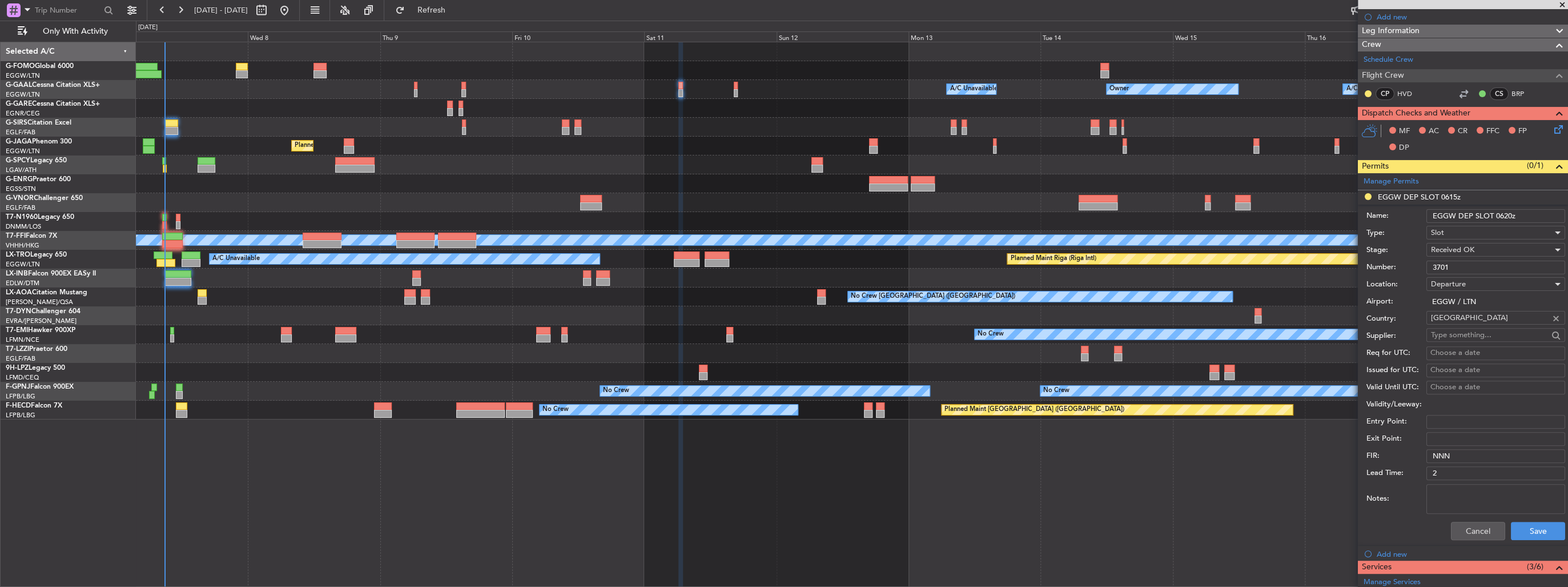
scroll to position [183, 0]
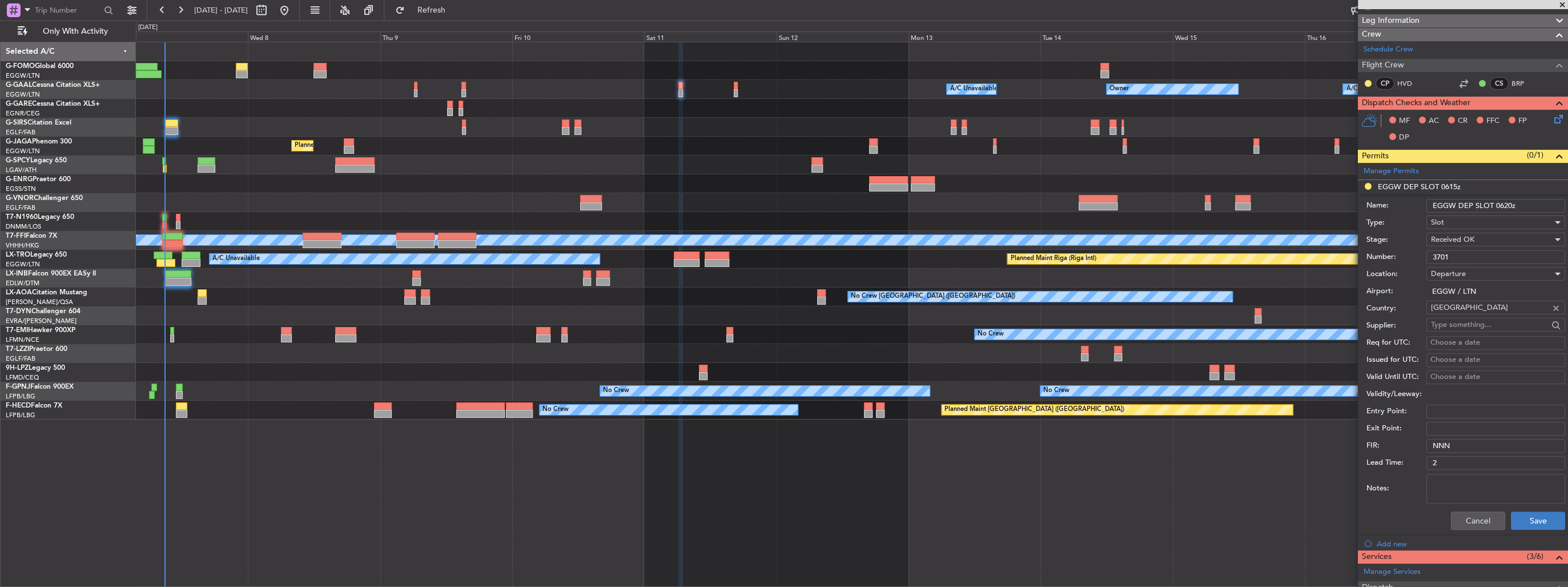
type input "3701"
click at [1531, 519] on button "Save" at bounding box center [1538, 521] width 54 height 18
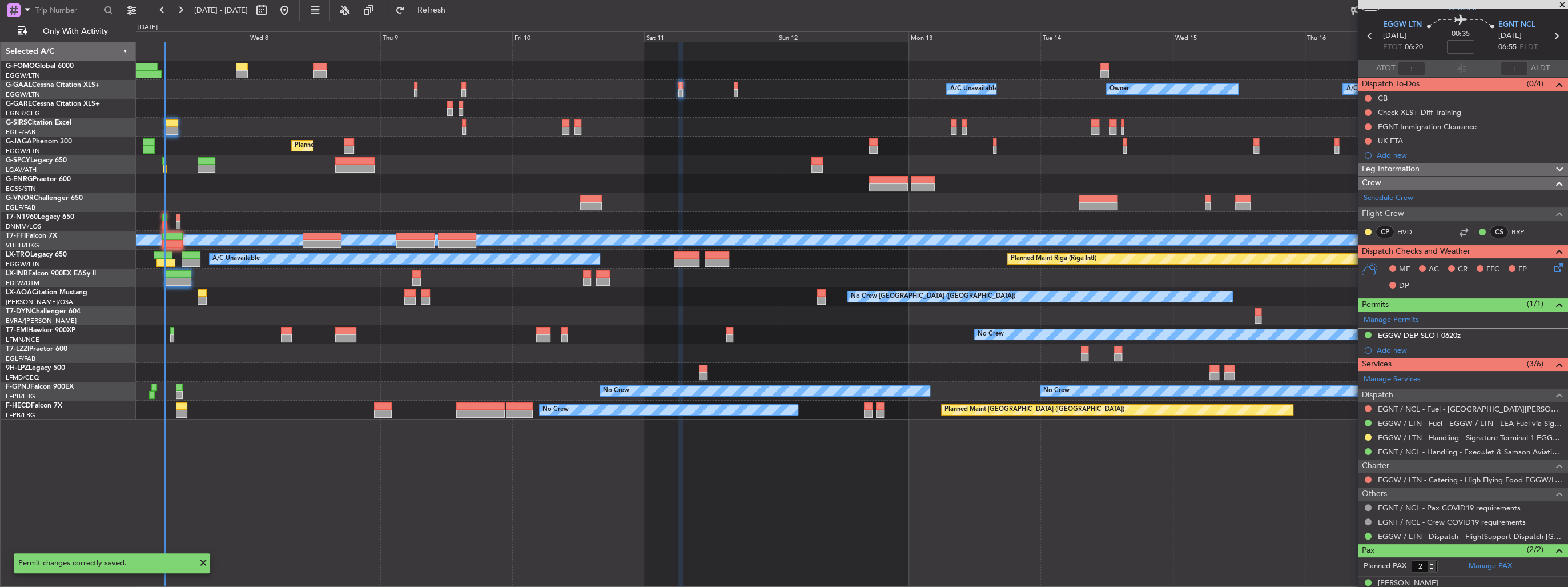
scroll to position [0, 0]
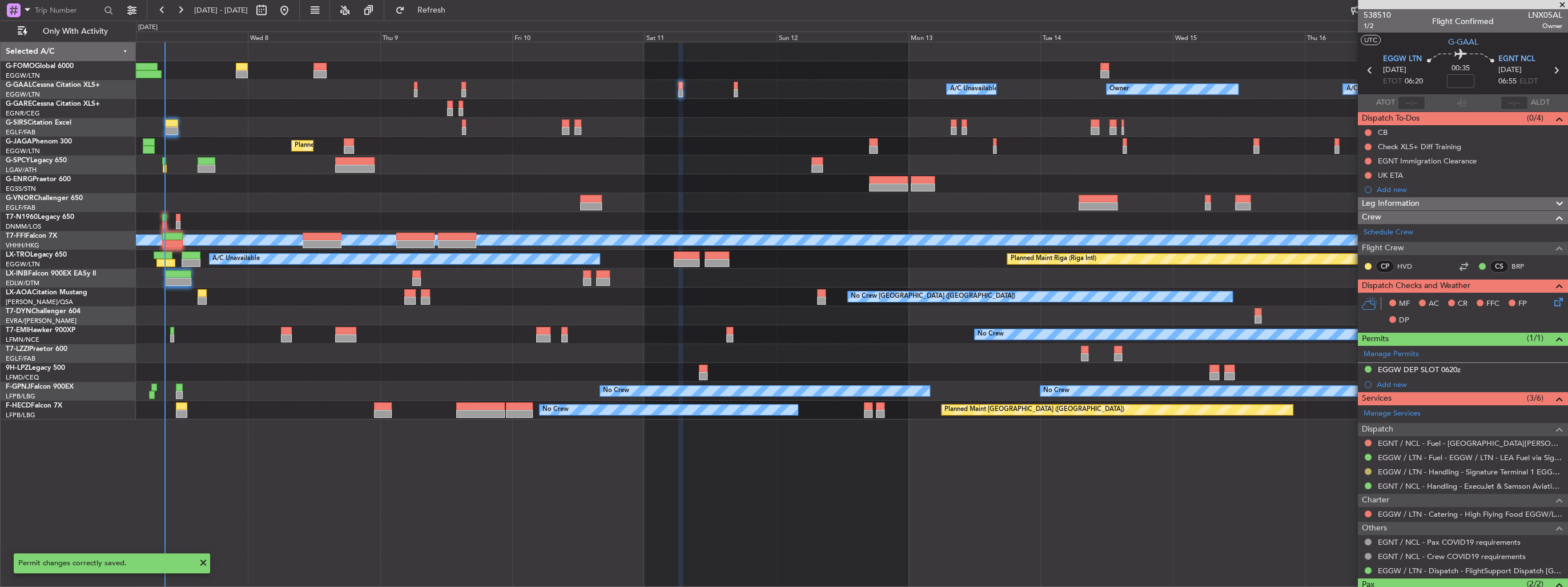
click at [1369, 471] on button at bounding box center [1368, 471] width 7 height 7
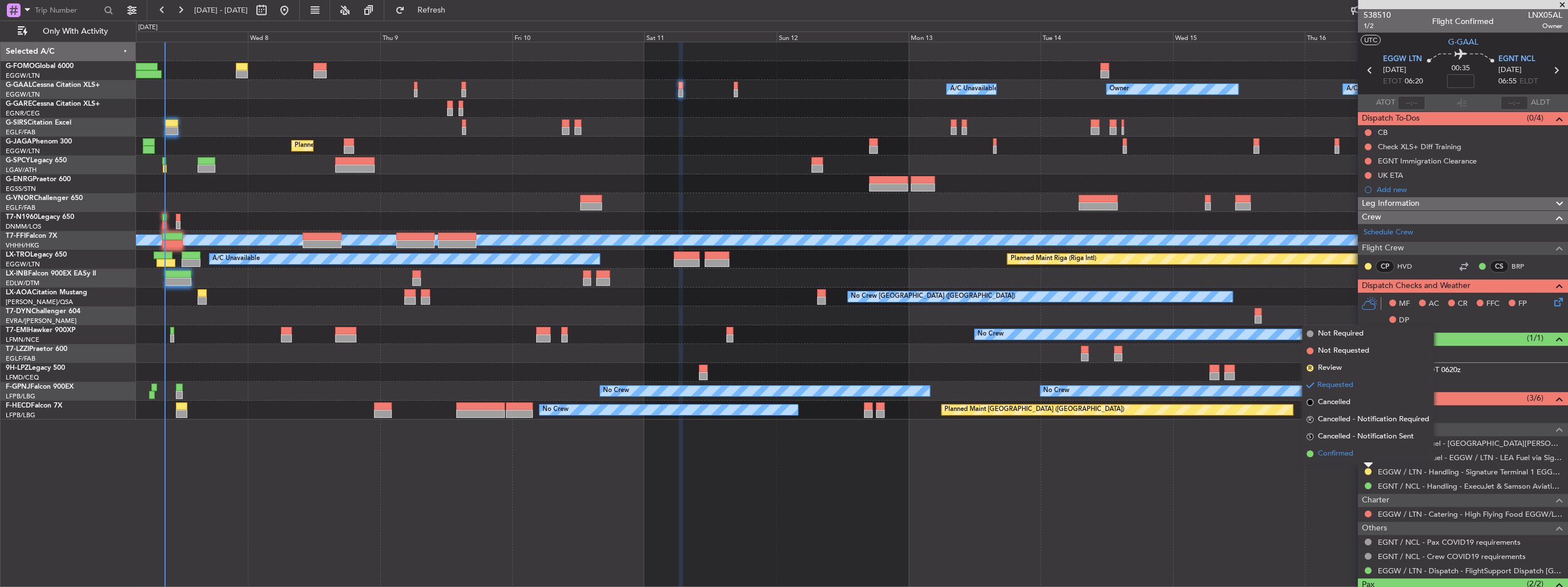
click at [1363, 450] on li "Confirmed" at bounding box center [1367, 454] width 132 height 18
